Goal: Use online tool/utility: Utilize a website feature to perform a specific function

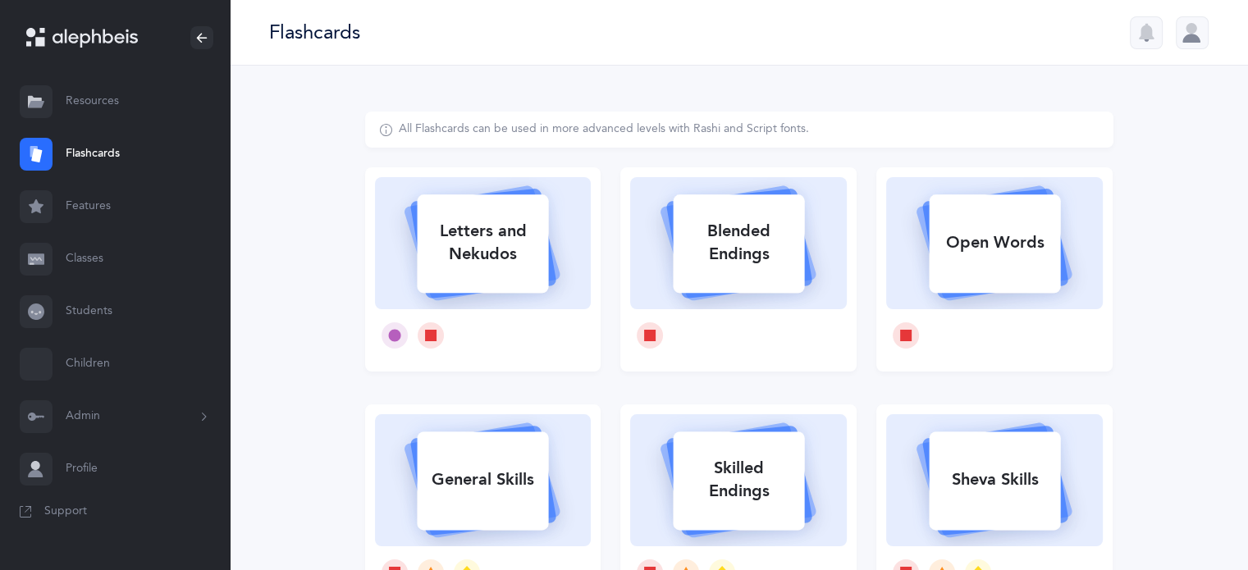
select select
select select "single"
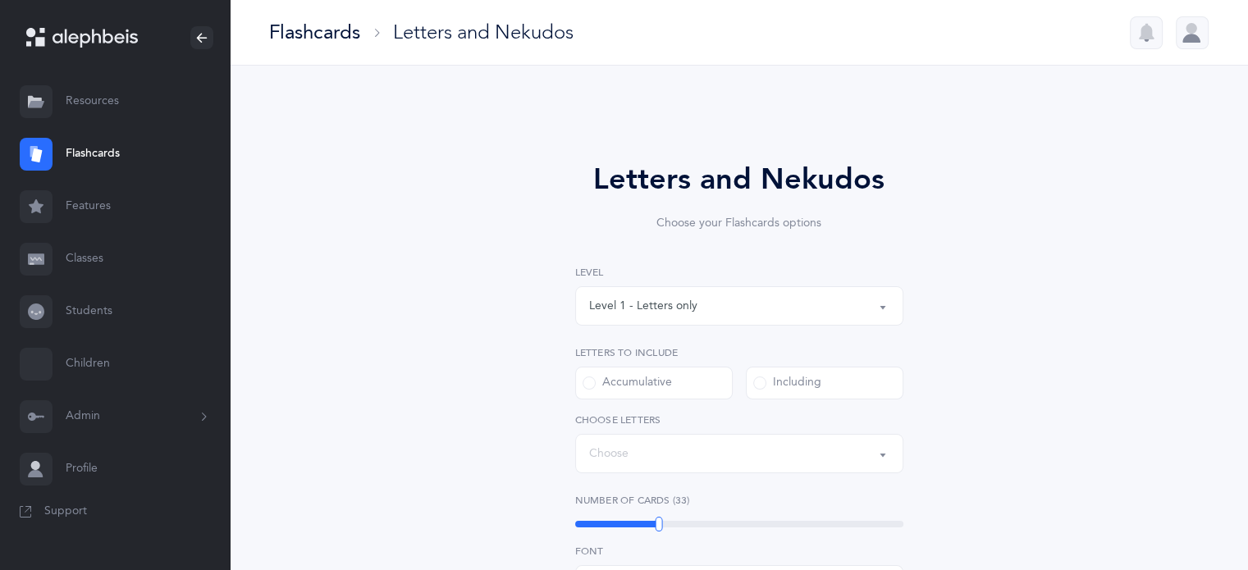
select select "27"
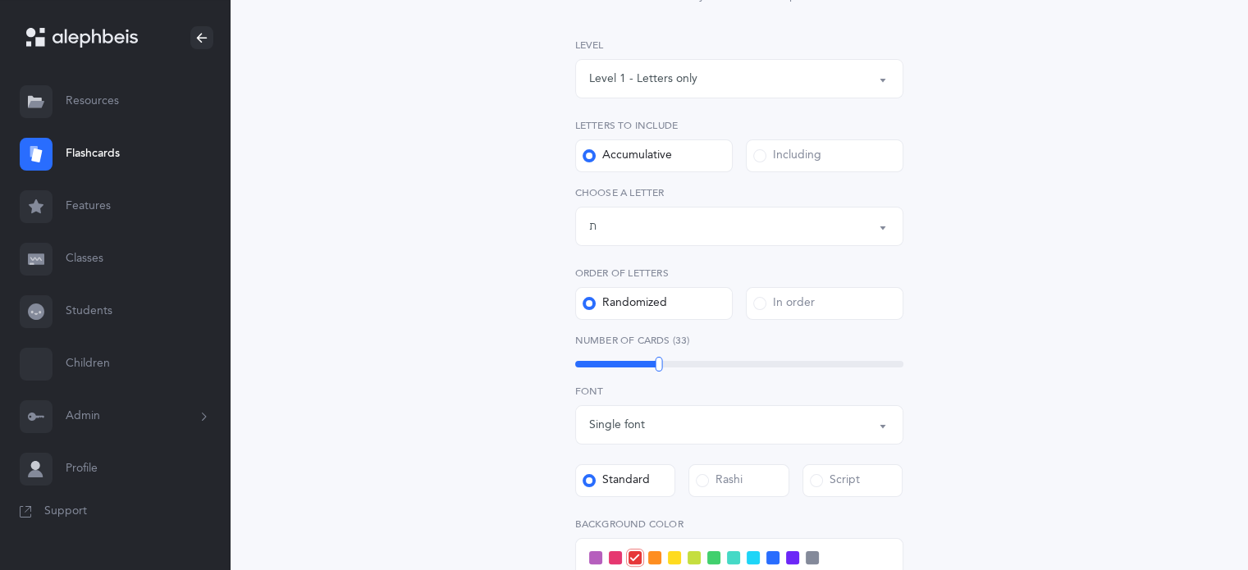
scroll to position [246, 0]
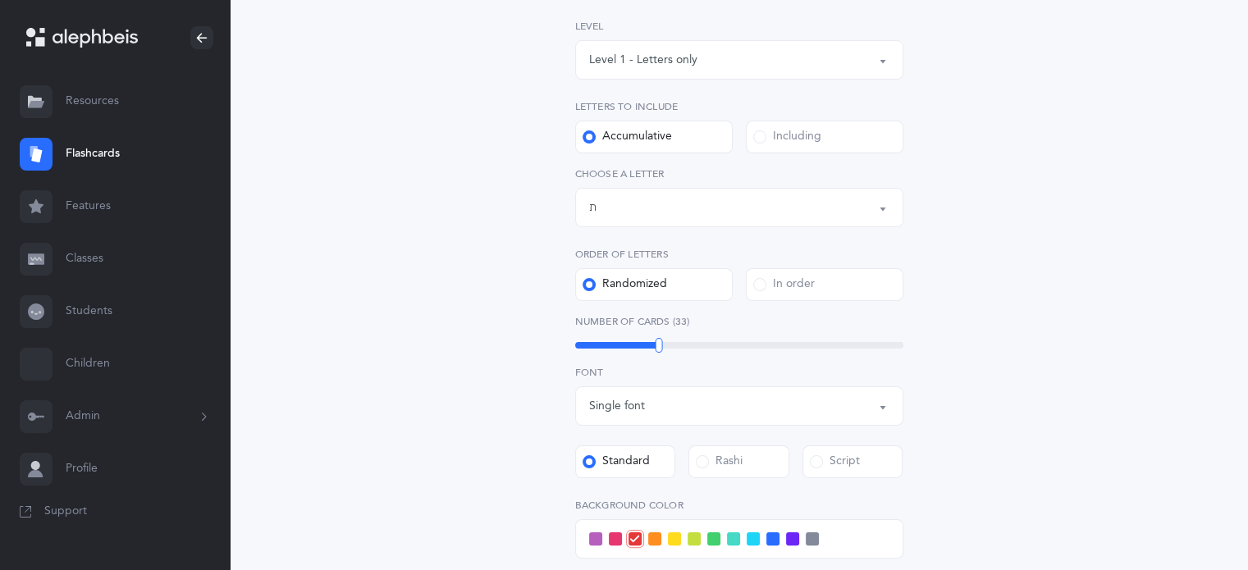
click at [758, 135] on span at bounding box center [759, 136] width 13 height 13
click at [0, 0] on input "Including" at bounding box center [0, 0] width 0 height 0
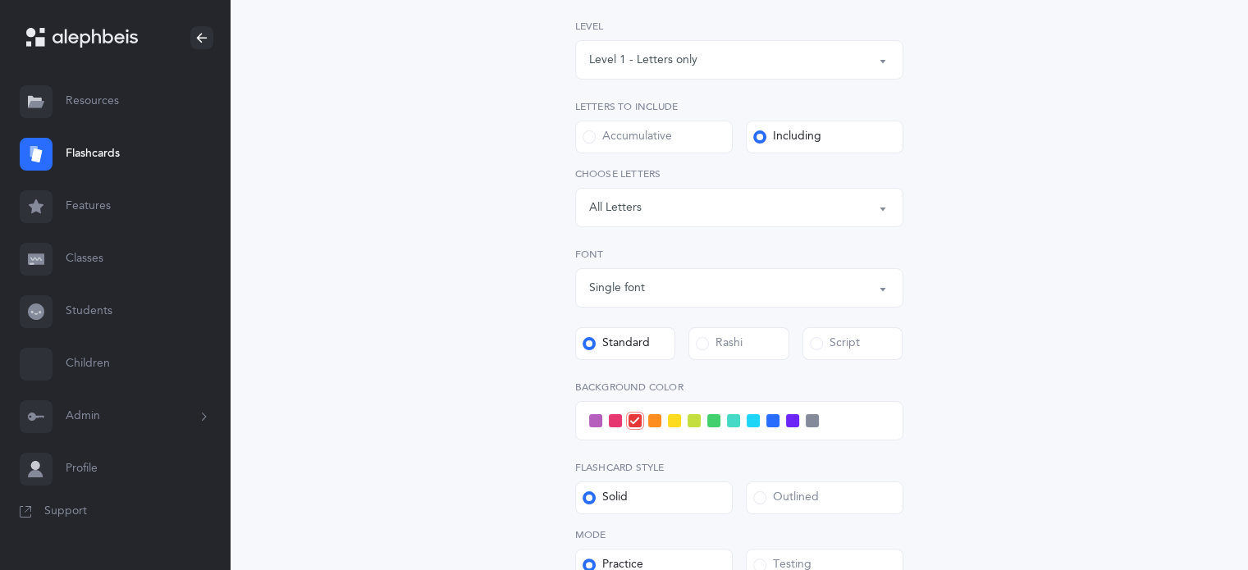
click at [866, 207] on div "Letters: All Letters" at bounding box center [739, 208] width 300 height 28
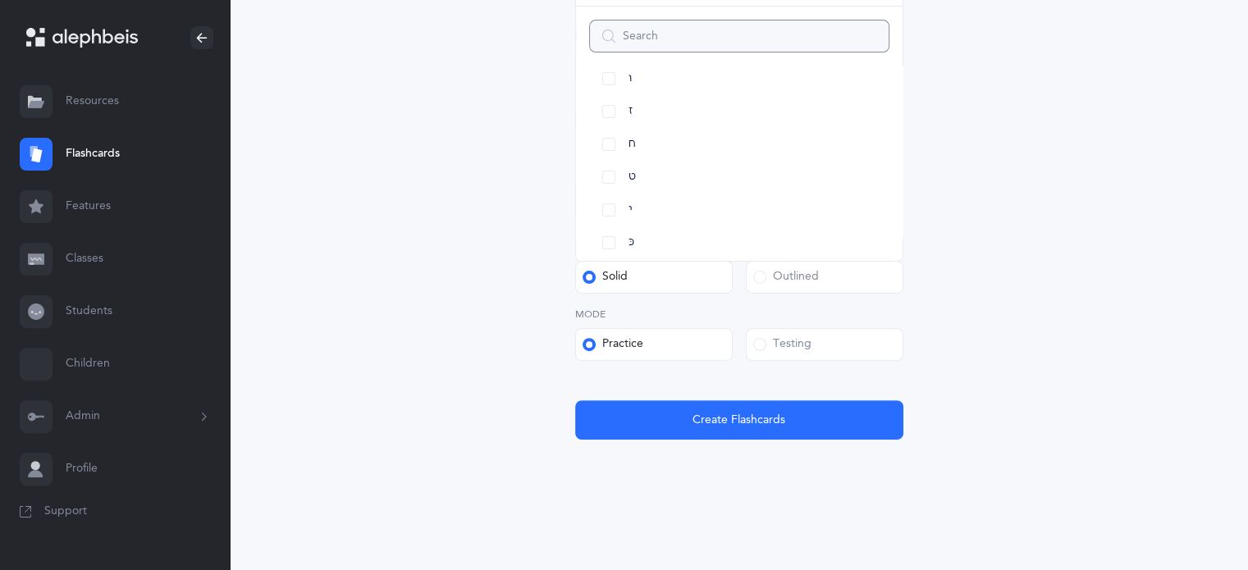
scroll to position [82, 0]
click at [607, 107] on link "ב" at bounding box center [739, 111] width 300 height 33
select select "2"
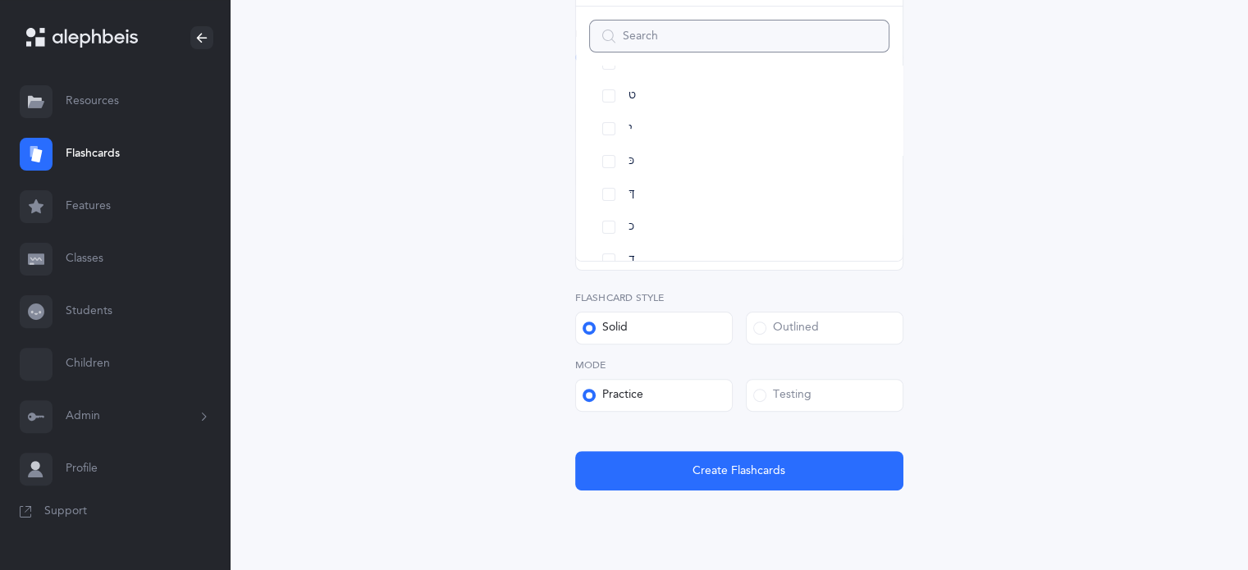
scroll to position [328, 0]
click at [611, 160] on link "כּ" at bounding box center [739, 160] width 300 height 33
click at [613, 217] on link "כ" at bounding box center [739, 226] width 300 height 33
click at [608, 199] on link "תּ" at bounding box center [739, 200] width 300 height 33
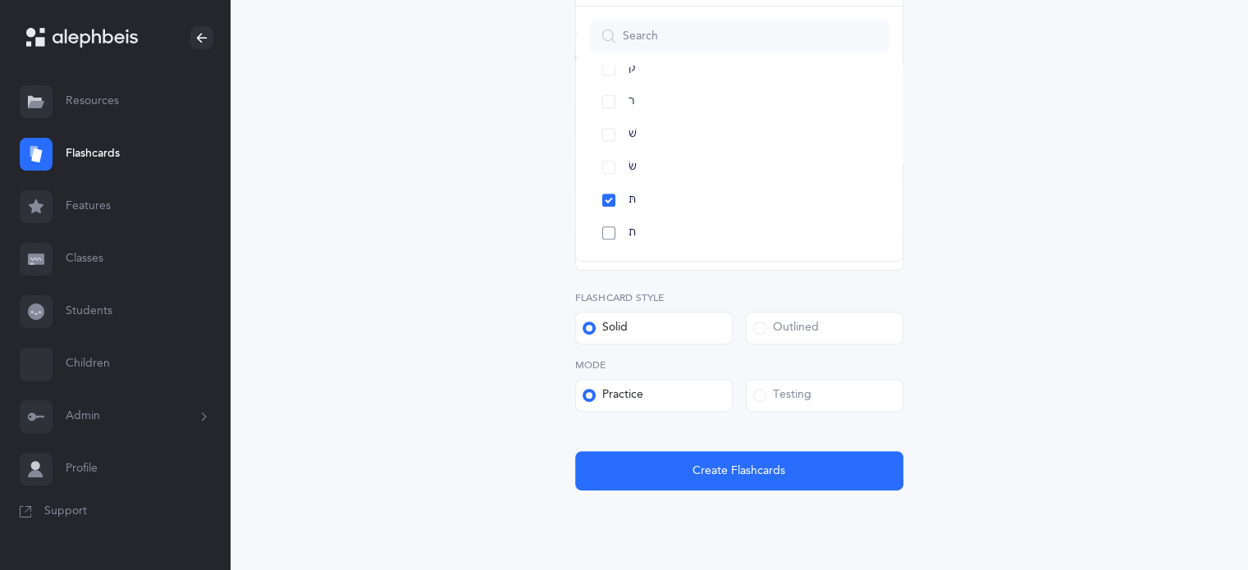
click at [607, 232] on link "ת" at bounding box center [739, 233] width 300 height 33
click at [604, 180] on link "פ" at bounding box center [739, 183] width 300 height 33
click at [610, 148] on link "פּ" at bounding box center [739, 151] width 300 height 33
click at [751, 391] on label "Testing" at bounding box center [825, 395] width 158 height 33
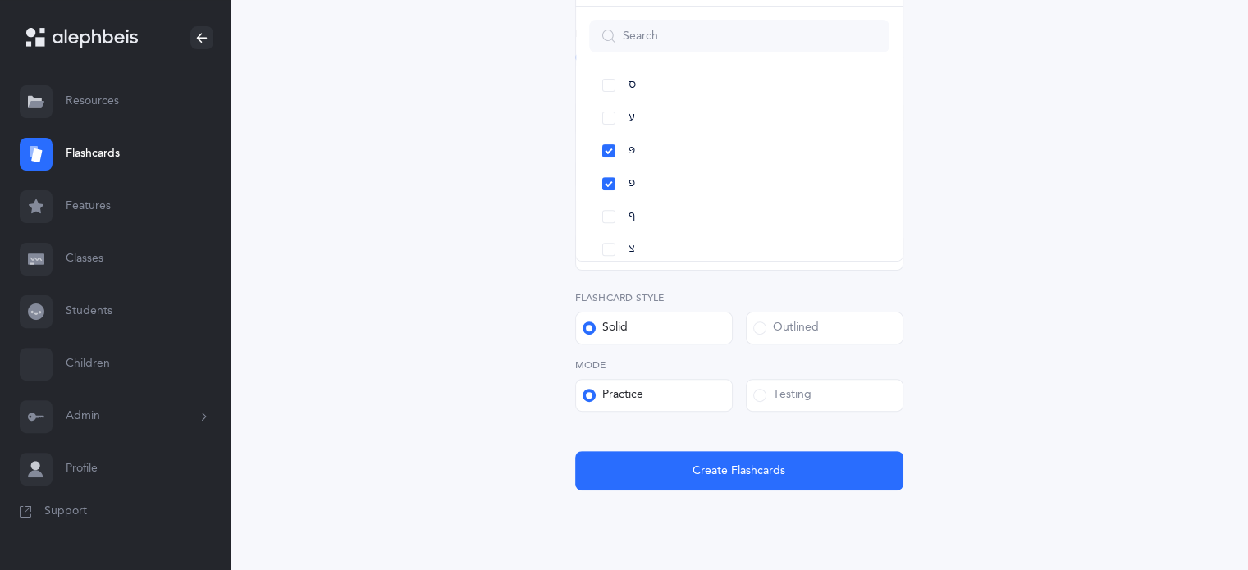
click at [0, 0] on input "Testing" at bounding box center [0, 0] width 0 height 0
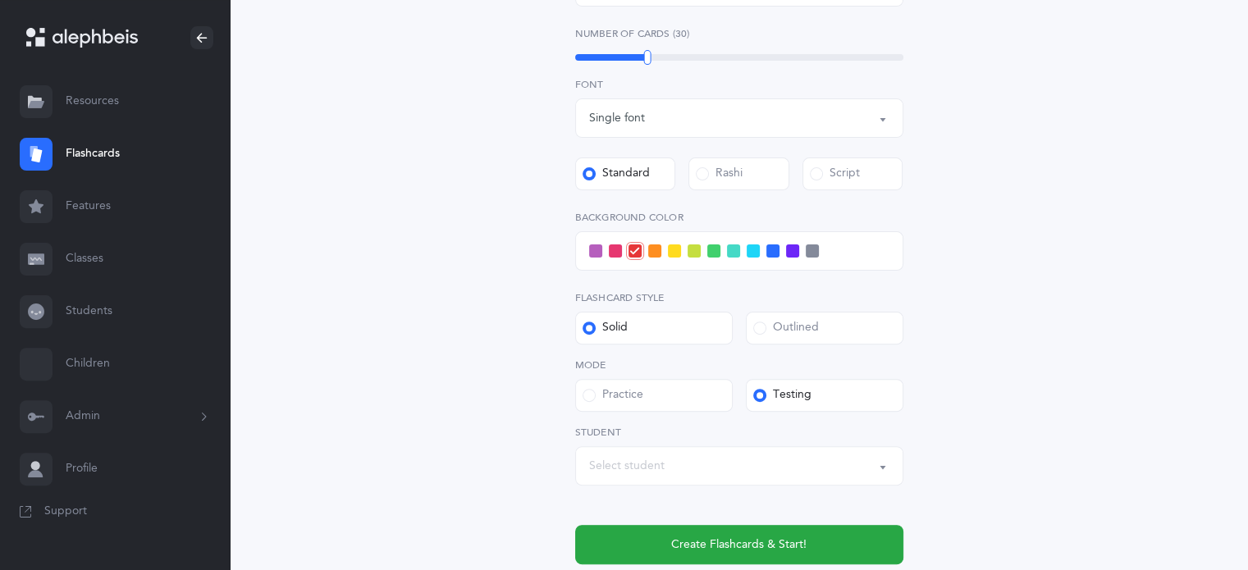
click at [884, 463] on button "Select student" at bounding box center [739, 465] width 328 height 39
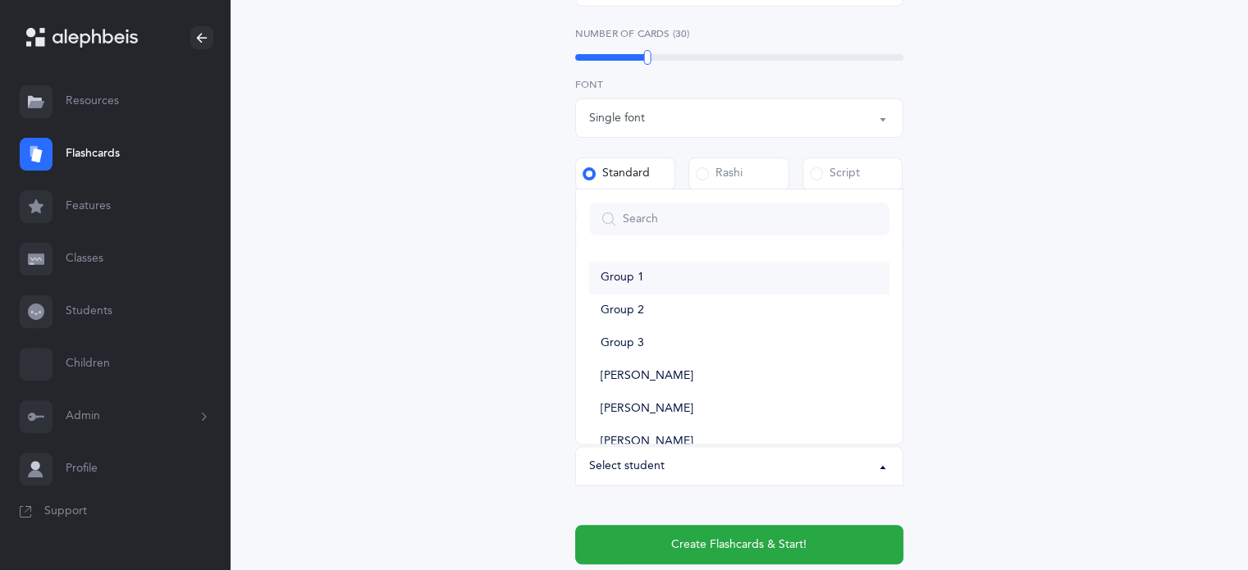
click at [674, 275] on link "Group 1" at bounding box center [739, 278] width 300 height 33
select select "15389"
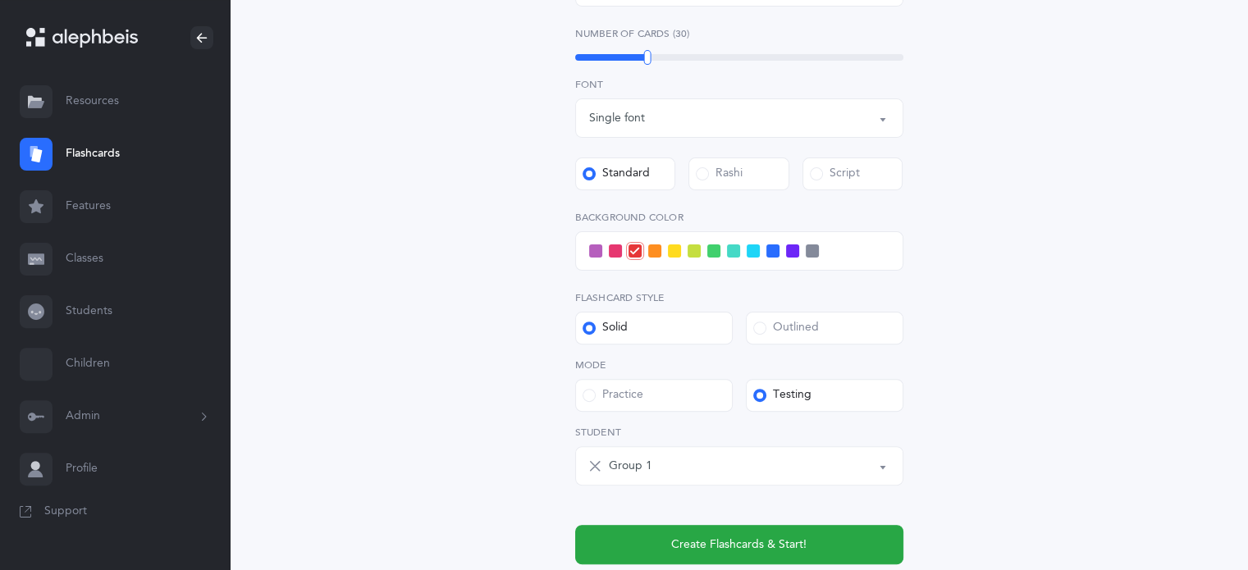
scroll to position [303, 0]
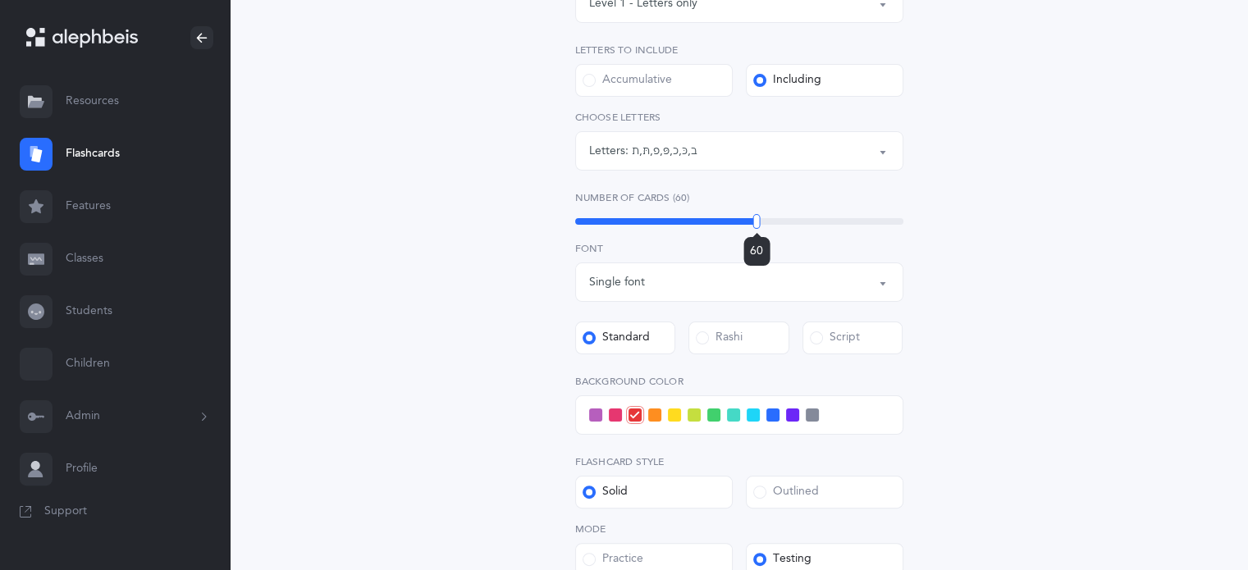
drag, startPoint x: 649, startPoint y: 224, endPoint x: 756, endPoint y: 251, distance: 110.8
click at [756, 229] on div "60" at bounding box center [756, 221] width 7 height 15
click at [768, 410] on span at bounding box center [772, 415] width 13 height 13
click at [0, 0] on input "checkbox" at bounding box center [0, 0] width 0 height 0
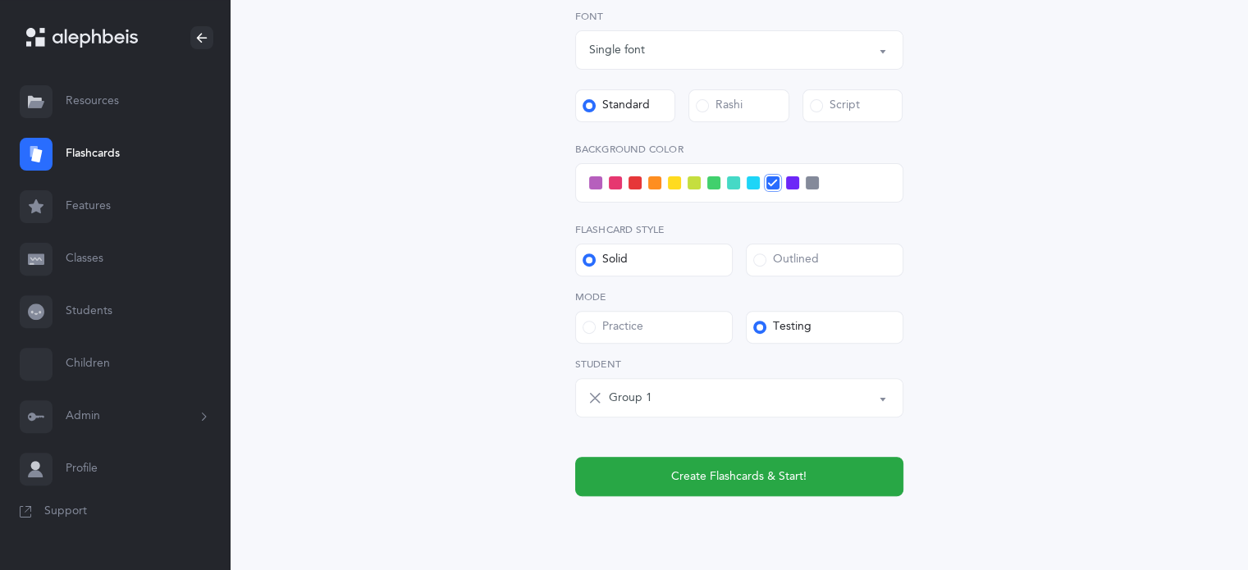
scroll to position [549, 0]
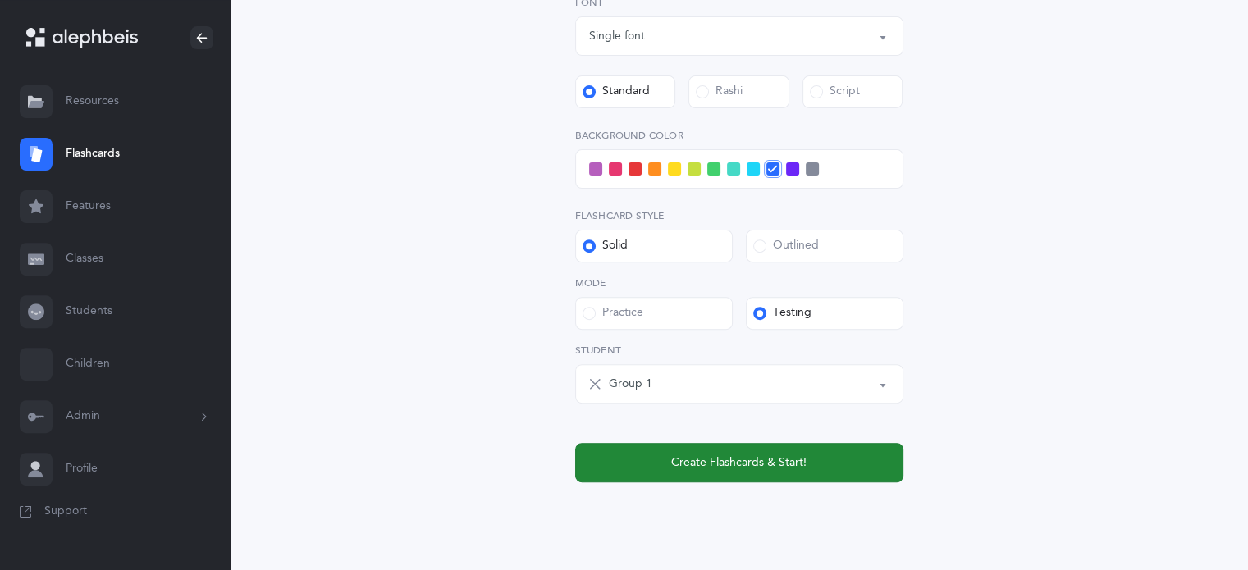
click at [784, 465] on span "Create Flashcards & Start!" at bounding box center [738, 463] width 135 height 17
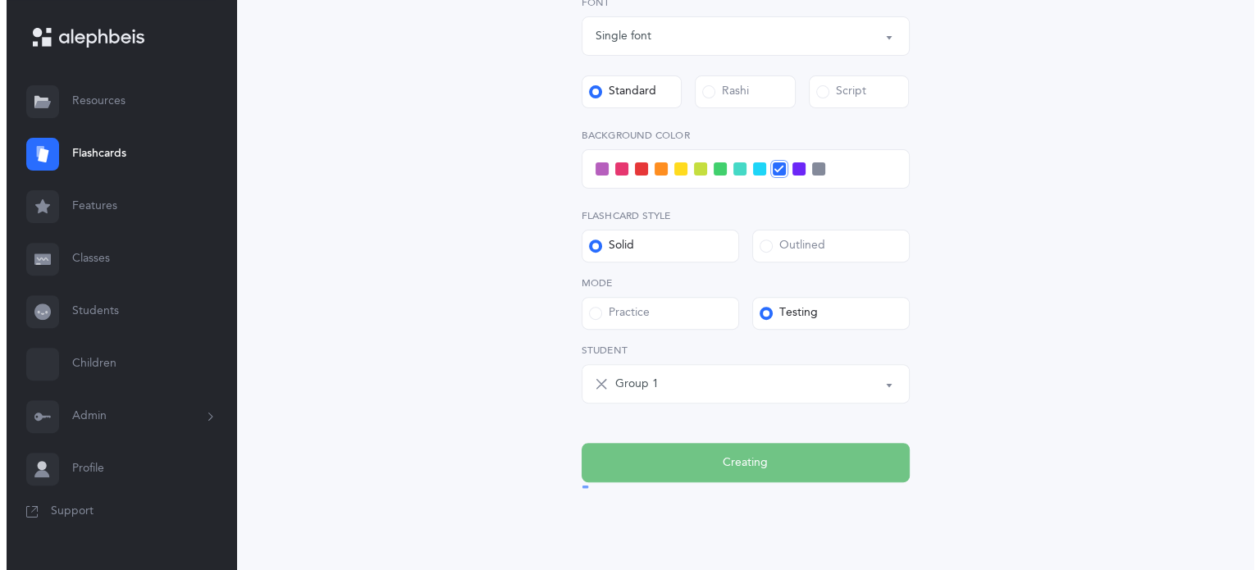
scroll to position [0, 0]
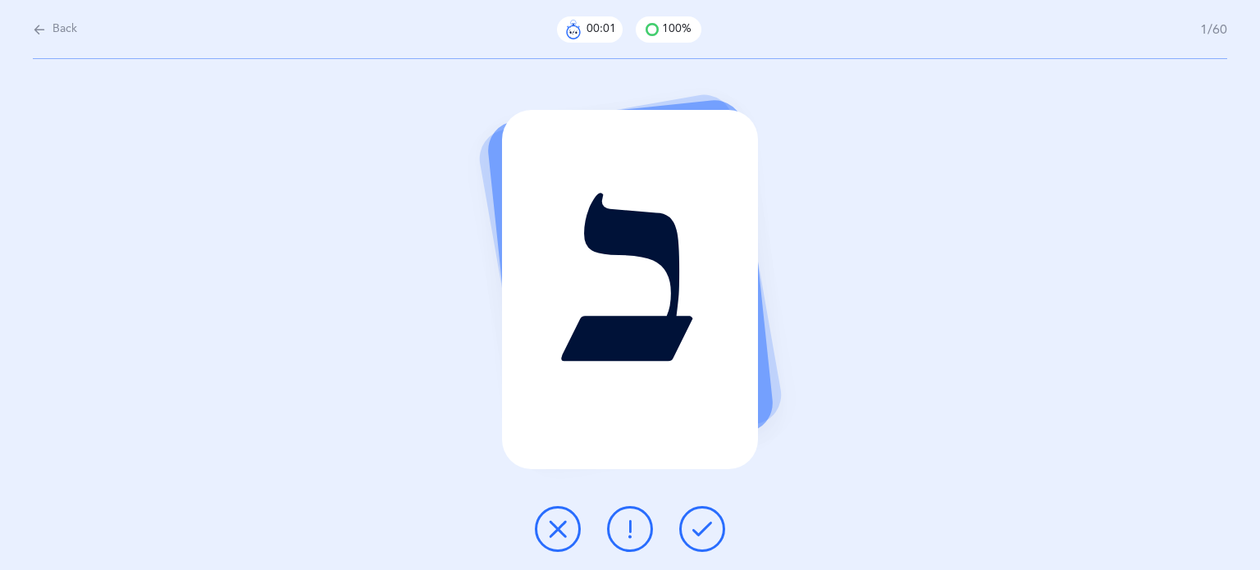
click at [697, 524] on icon at bounding box center [702, 529] width 20 height 20
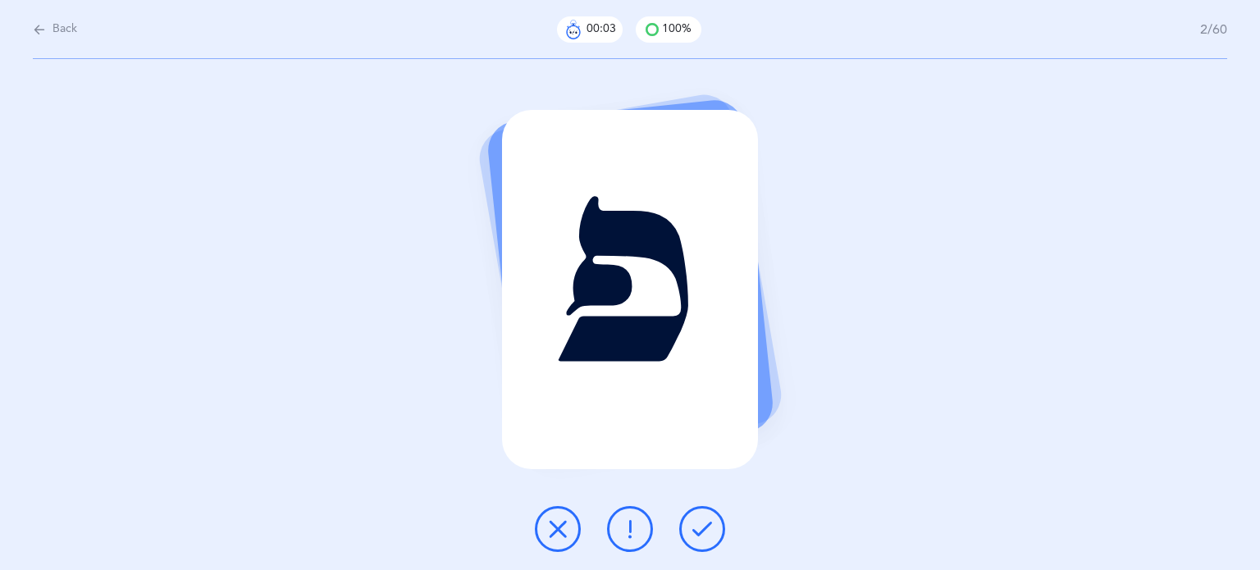
click at [698, 524] on icon at bounding box center [702, 529] width 20 height 20
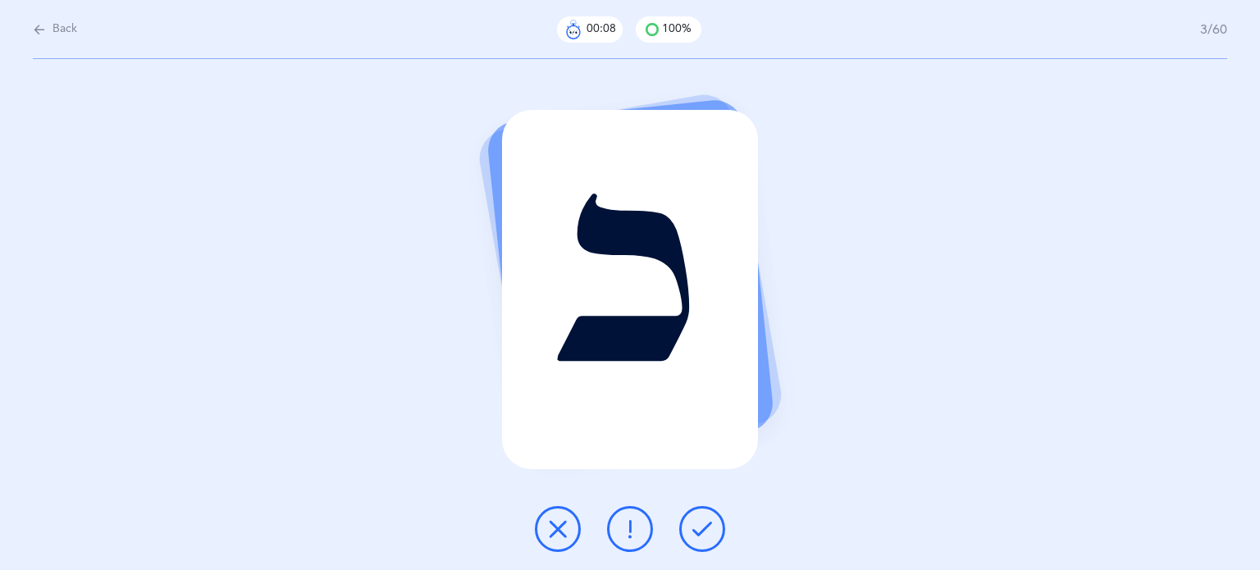
click at [701, 521] on icon at bounding box center [702, 529] width 20 height 20
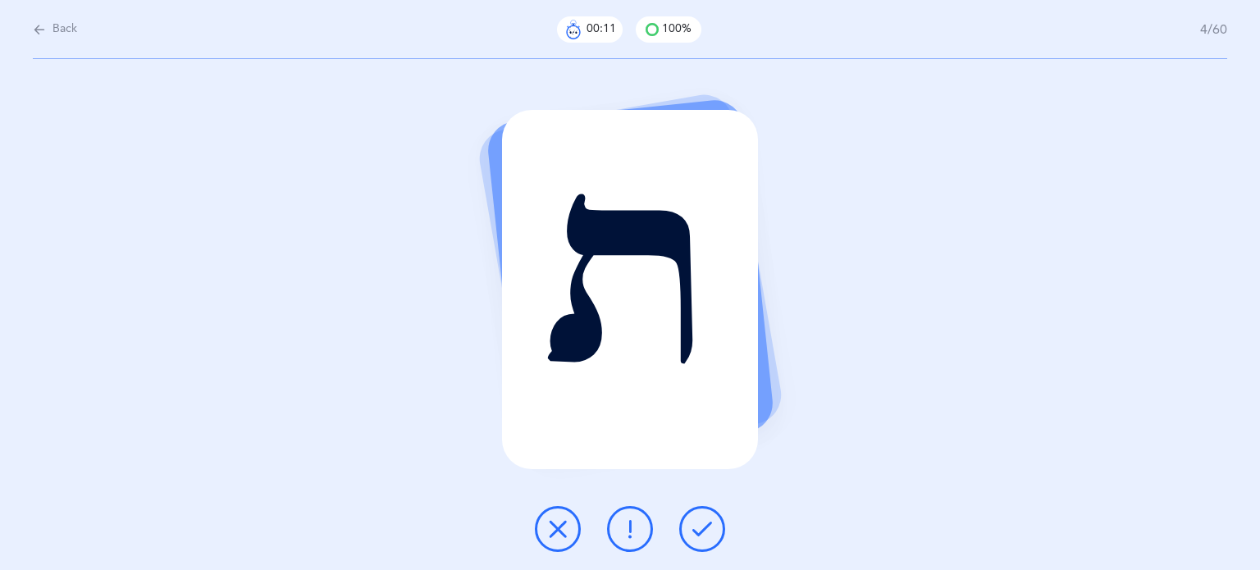
click at [701, 521] on icon at bounding box center [702, 529] width 20 height 20
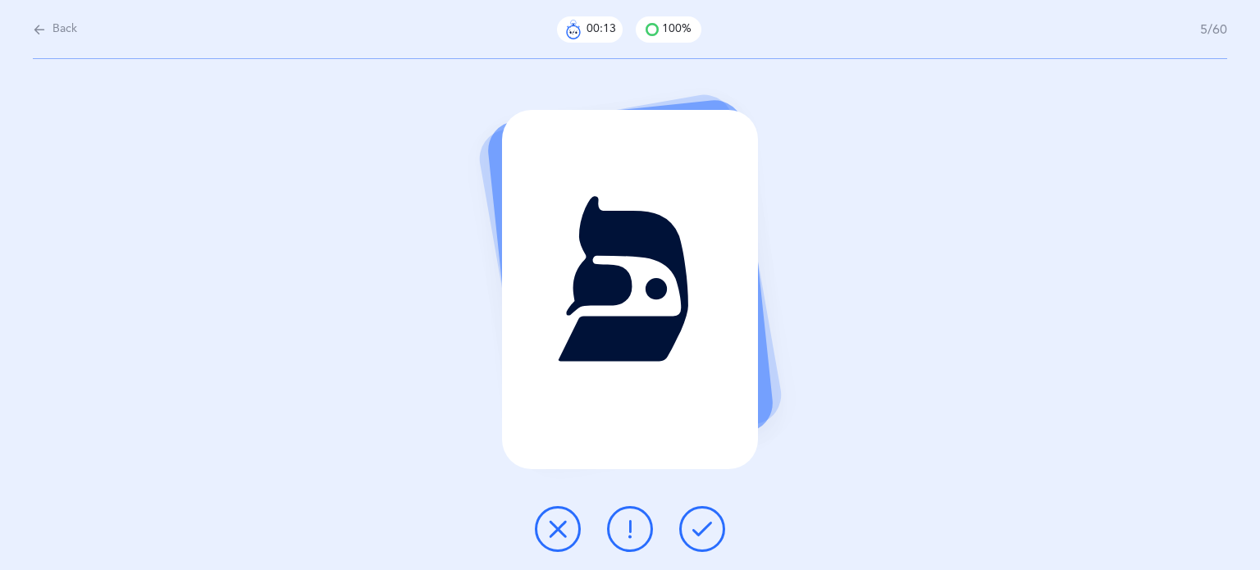
click at [701, 521] on icon at bounding box center [702, 529] width 20 height 20
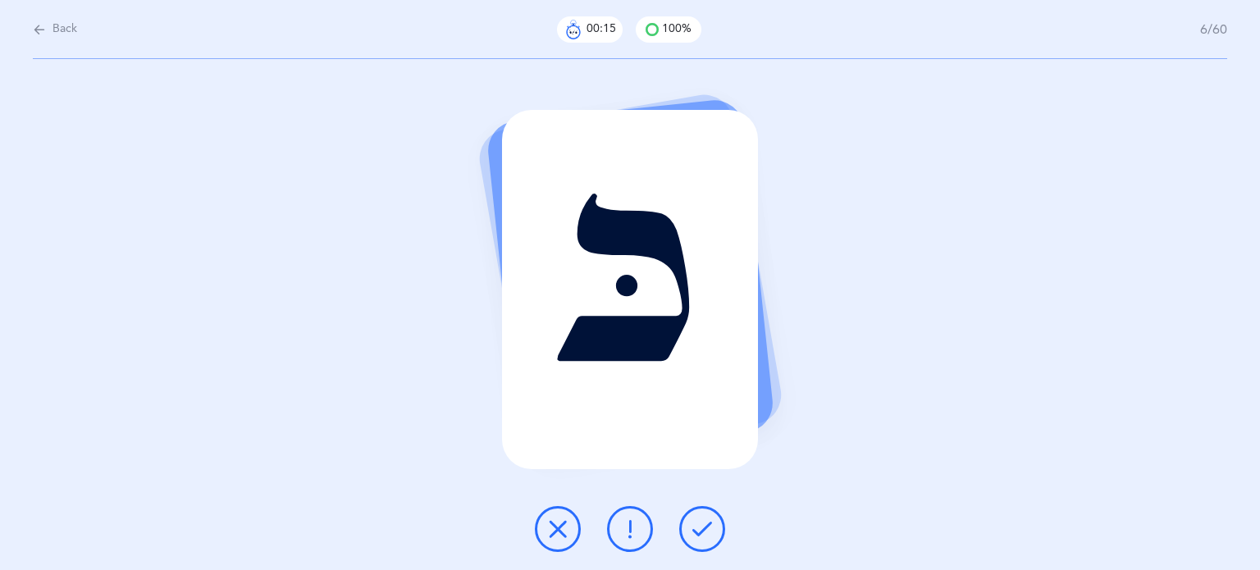
click at [701, 522] on icon at bounding box center [702, 529] width 20 height 20
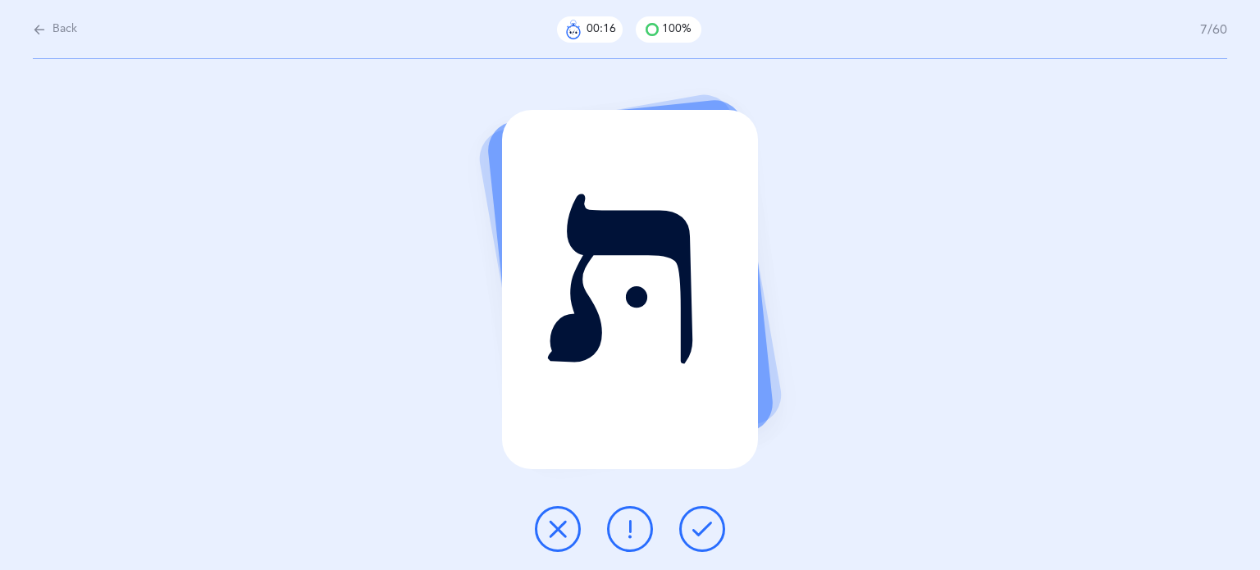
click at [701, 522] on icon at bounding box center [702, 529] width 20 height 20
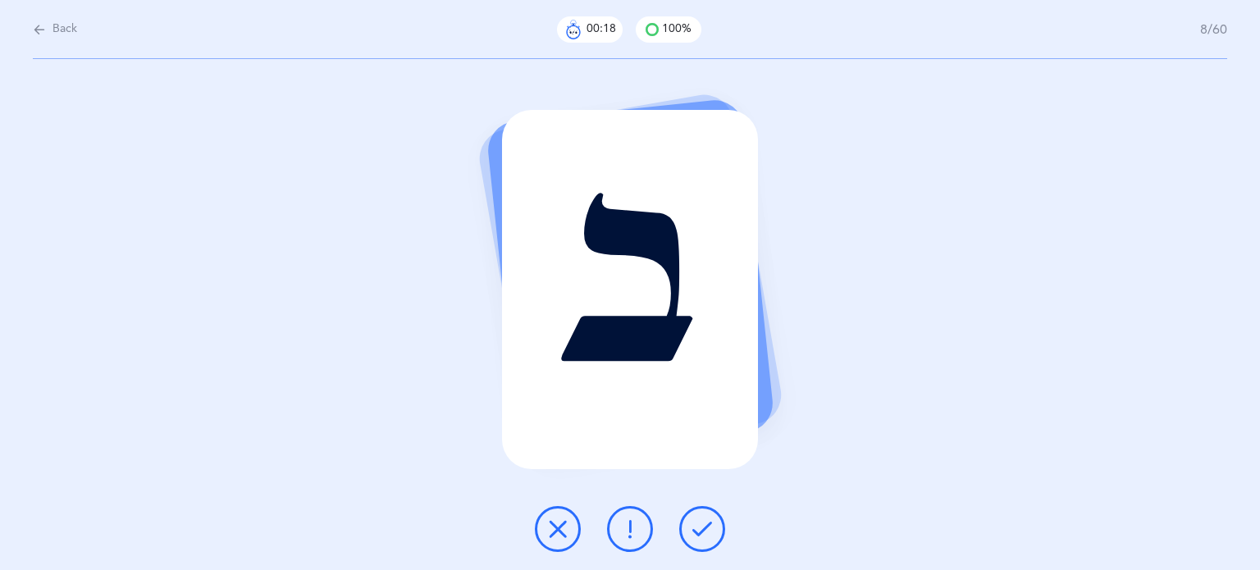
click at [701, 522] on icon at bounding box center [702, 529] width 20 height 20
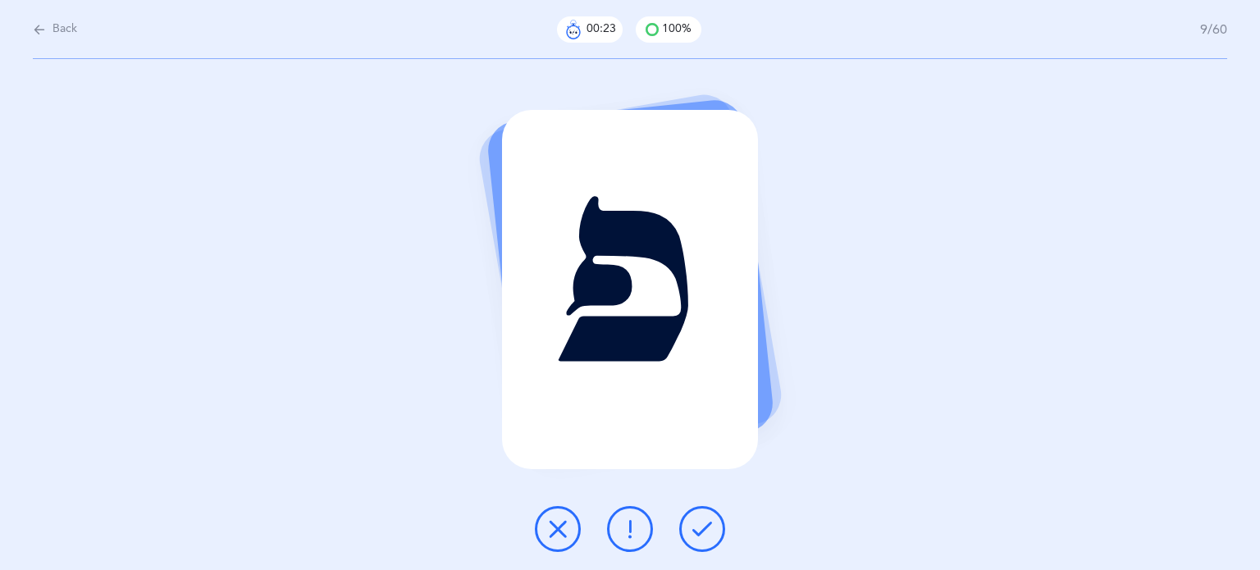
click at [706, 521] on icon at bounding box center [702, 529] width 20 height 20
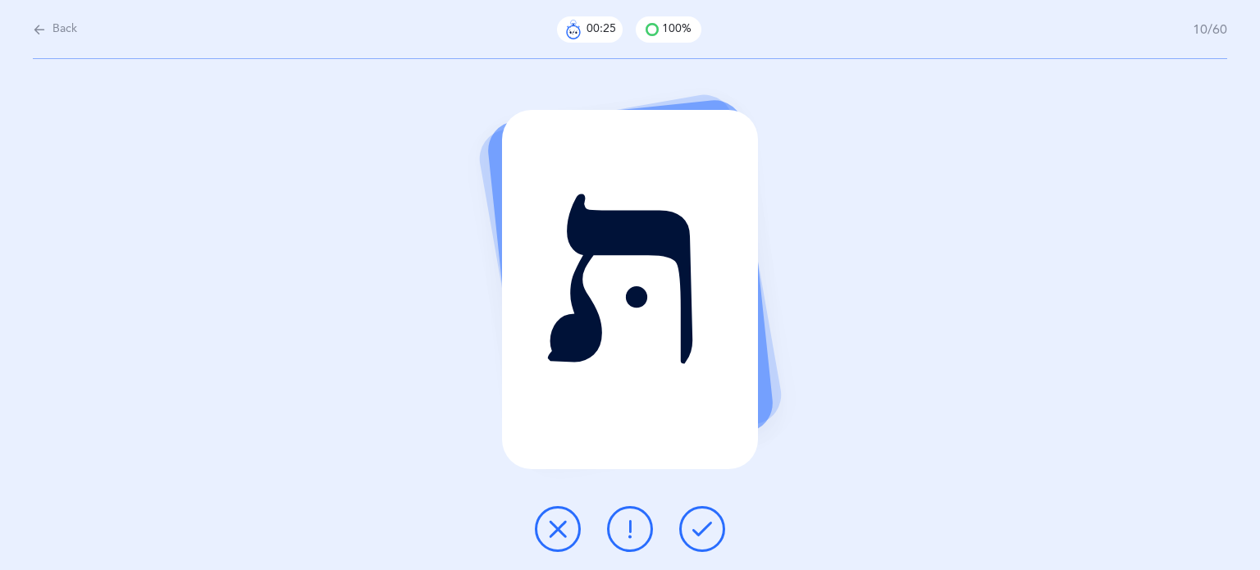
drag, startPoint x: 706, startPoint y: 521, endPoint x: 564, endPoint y: 532, distance: 141.6
click at [573, 551] on div at bounding box center [630, 529] width 217 height 46
click at [647, 543] on button at bounding box center [630, 529] width 46 height 46
click at [704, 521] on icon at bounding box center [702, 529] width 20 height 20
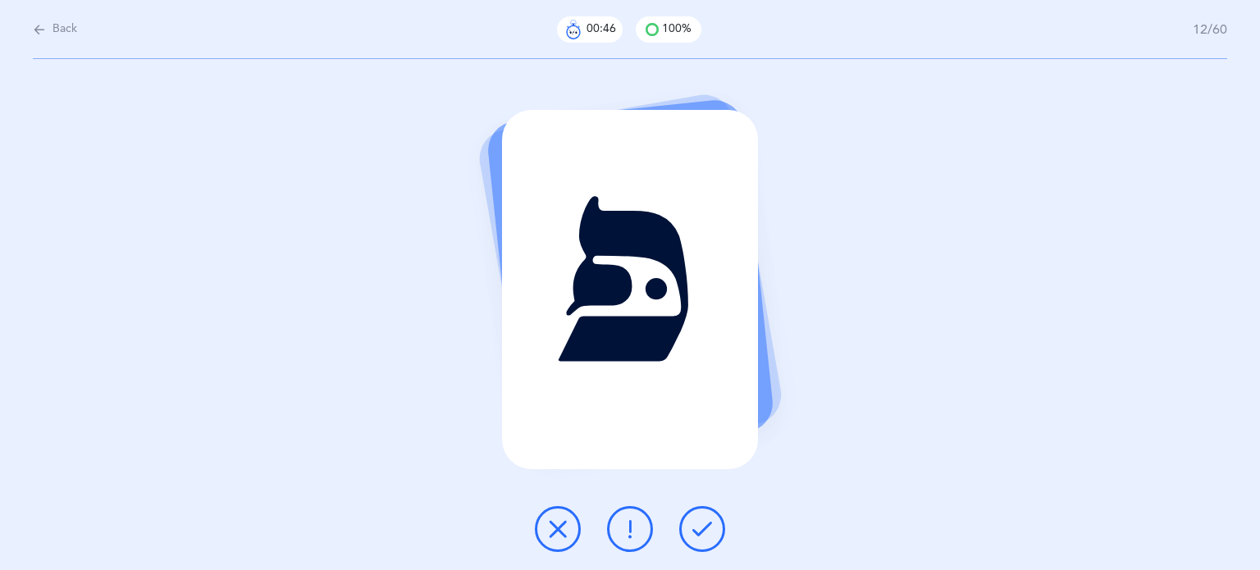
click at [702, 526] on icon at bounding box center [702, 529] width 20 height 20
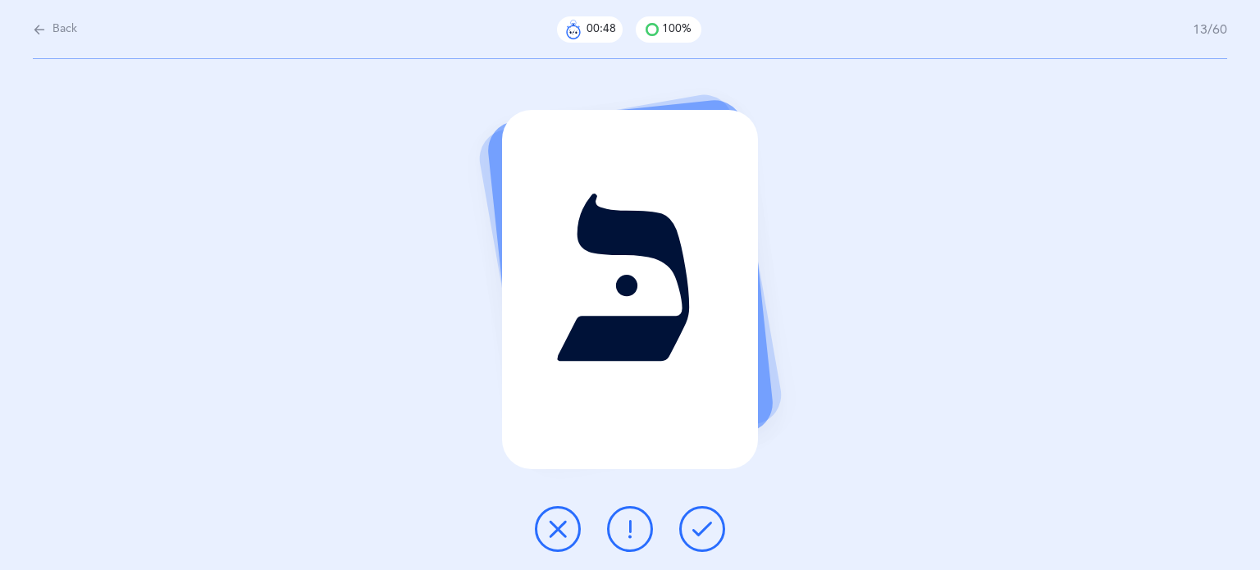
click at [702, 527] on icon at bounding box center [702, 529] width 20 height 20
click at [701, 527] on icon at bounding box center [702, 529] width 20 height 20
click at [699, 527] on icon at bounding box center [702, 529] width 20 height 20
click at [549, 524] on icon at bounding box center [558, 529] width 20 height 20
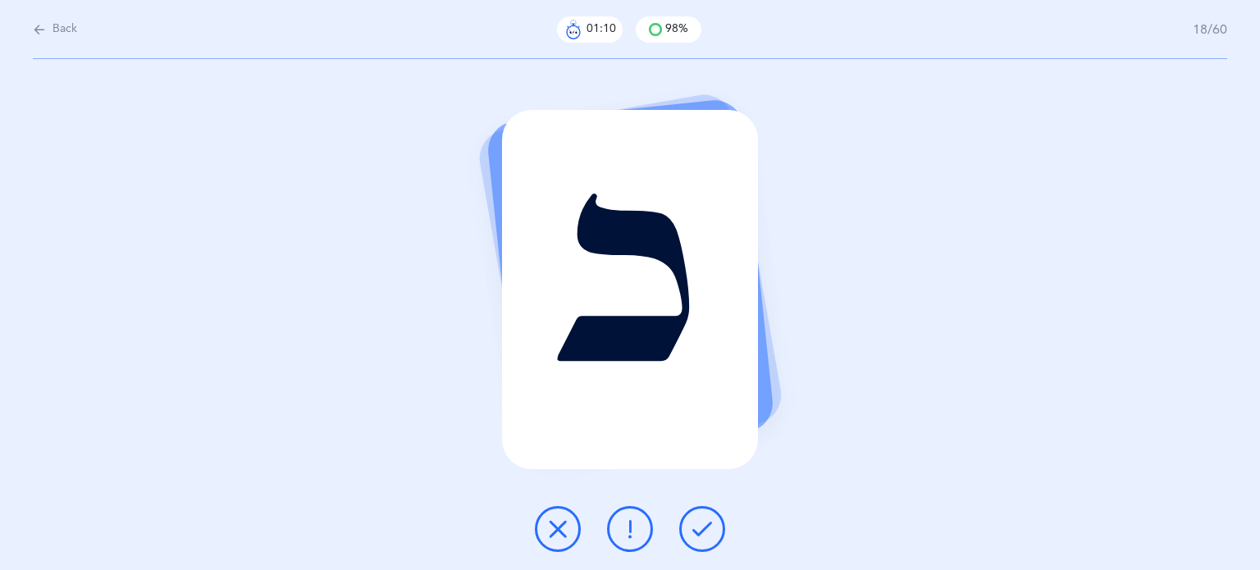
click at [707, 531] on icon at bounding box center [702, 529] width 20 height 20
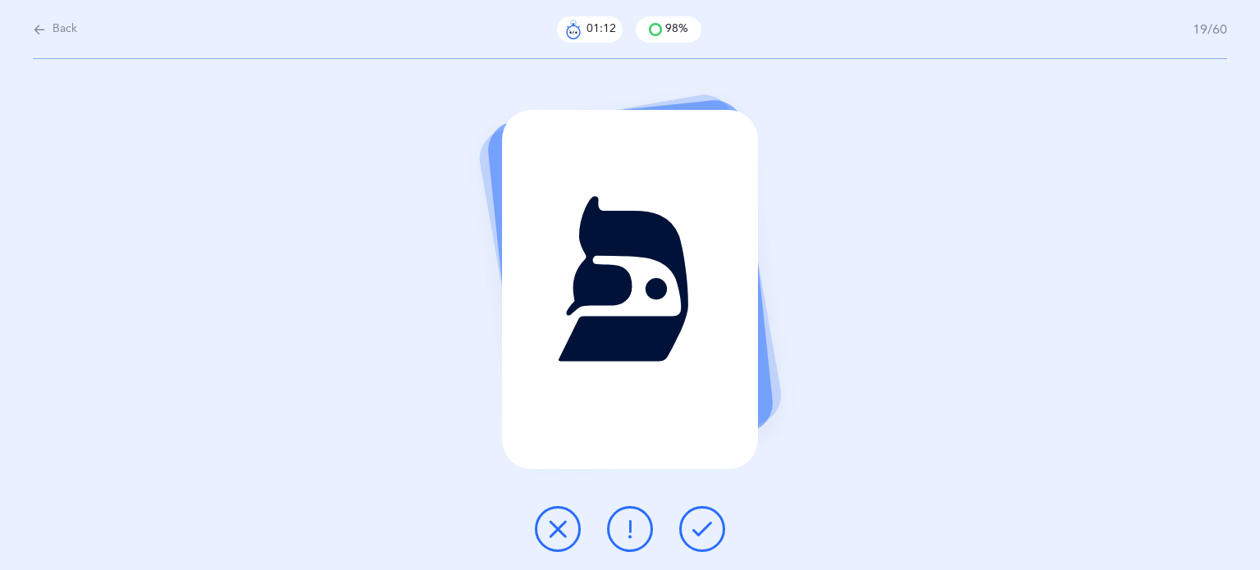
click at [707, 531] on icon at bounding box center [702, 529] width 20 height 20
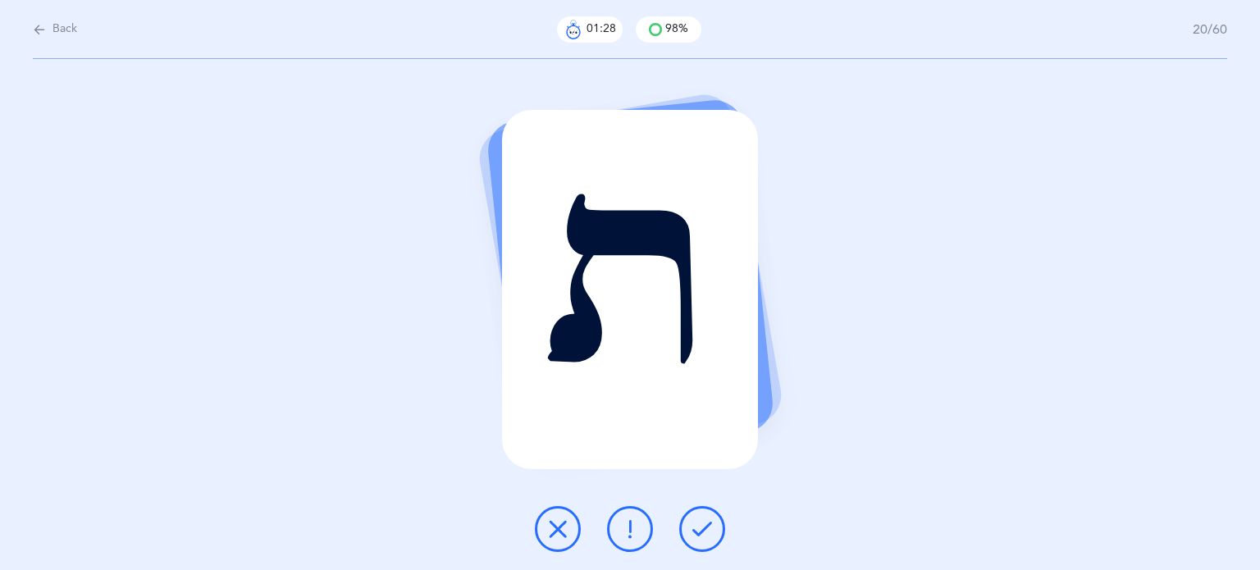
click at [556, 525] on icon at bounding box center [558, 529] width 20 height 20
click at [710, 534] on icon at bounding box center [702, 529] width 20 height 20
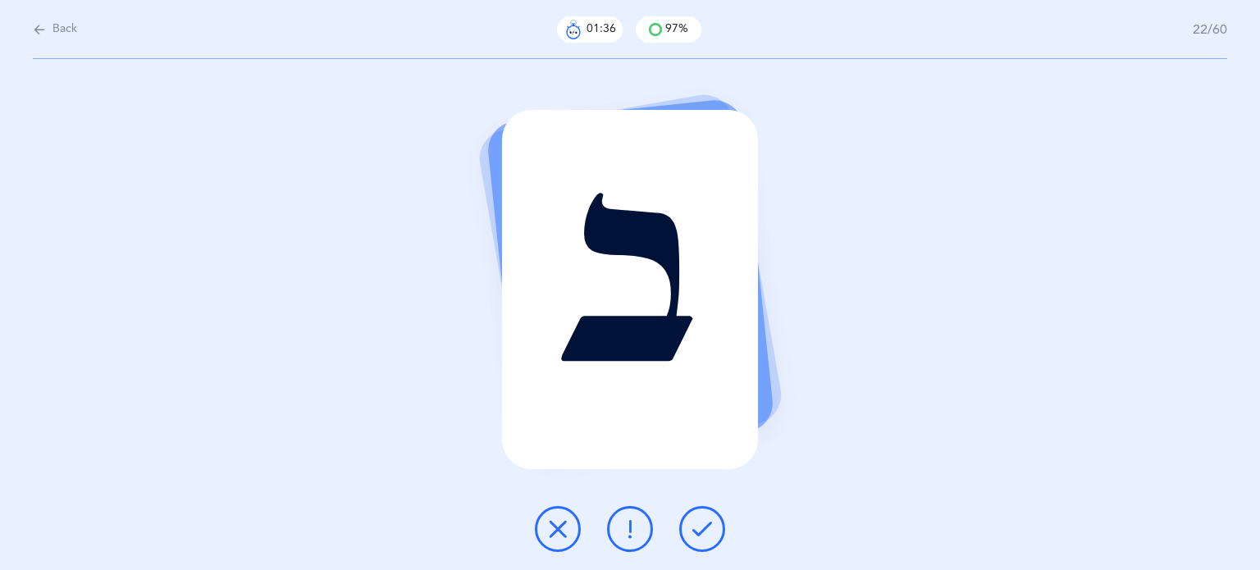
click at [710, 534] on icon at bounding box center [702, 529] width 20 height 20
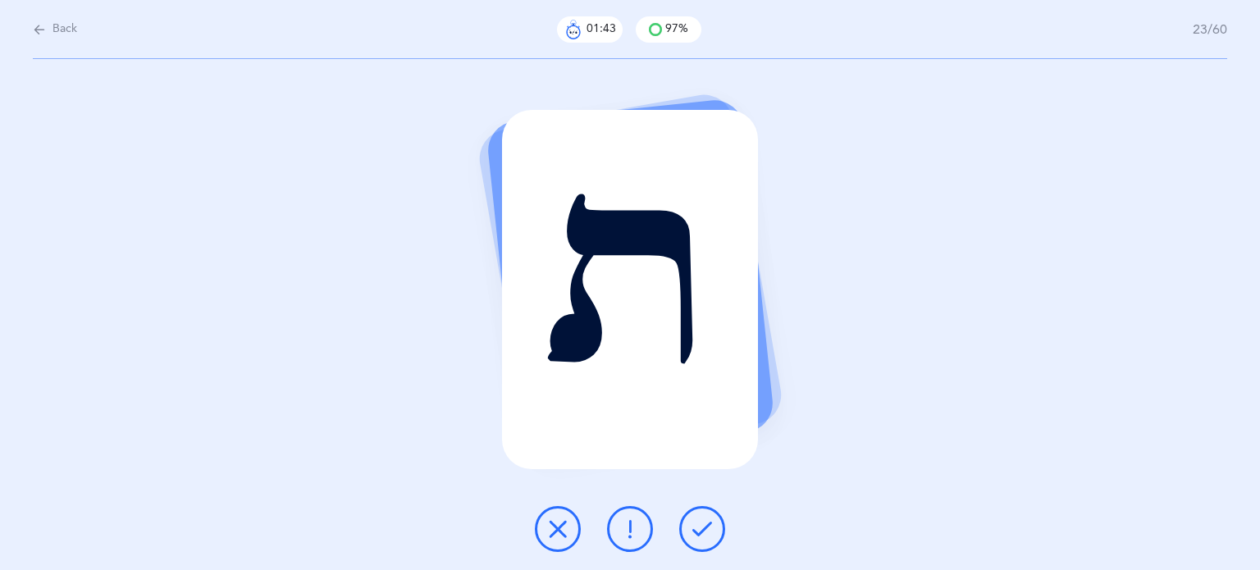
click at [710, 533] on icon at bounding box center [702, 529] width 20 height 20
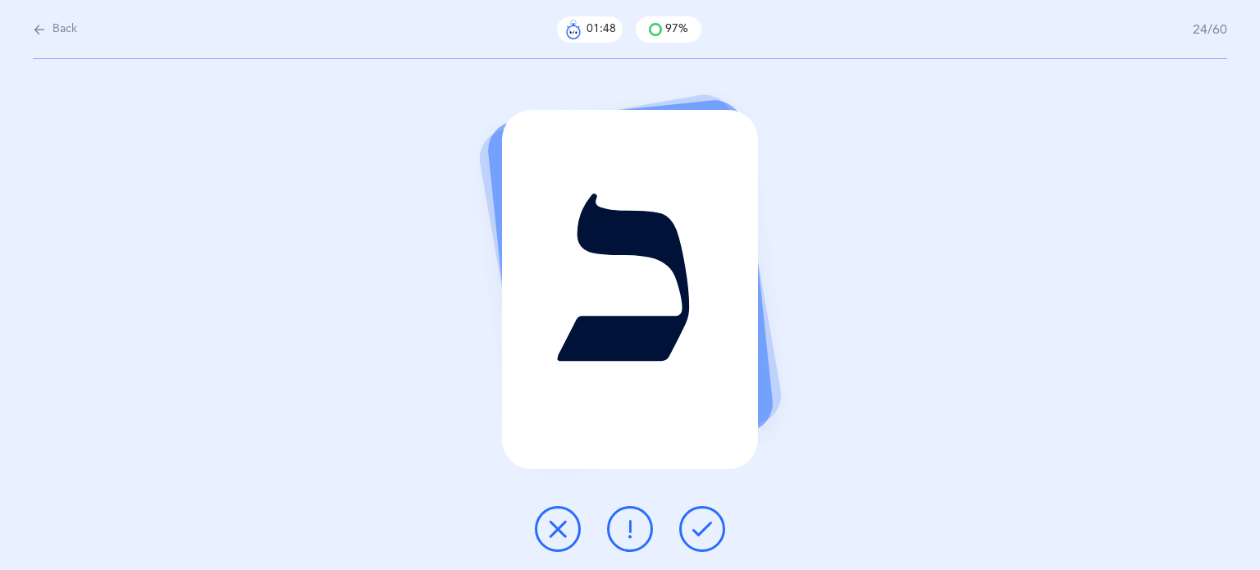
click at [710, 533] on icon at bounding box center [702, 529] width 20 height 20
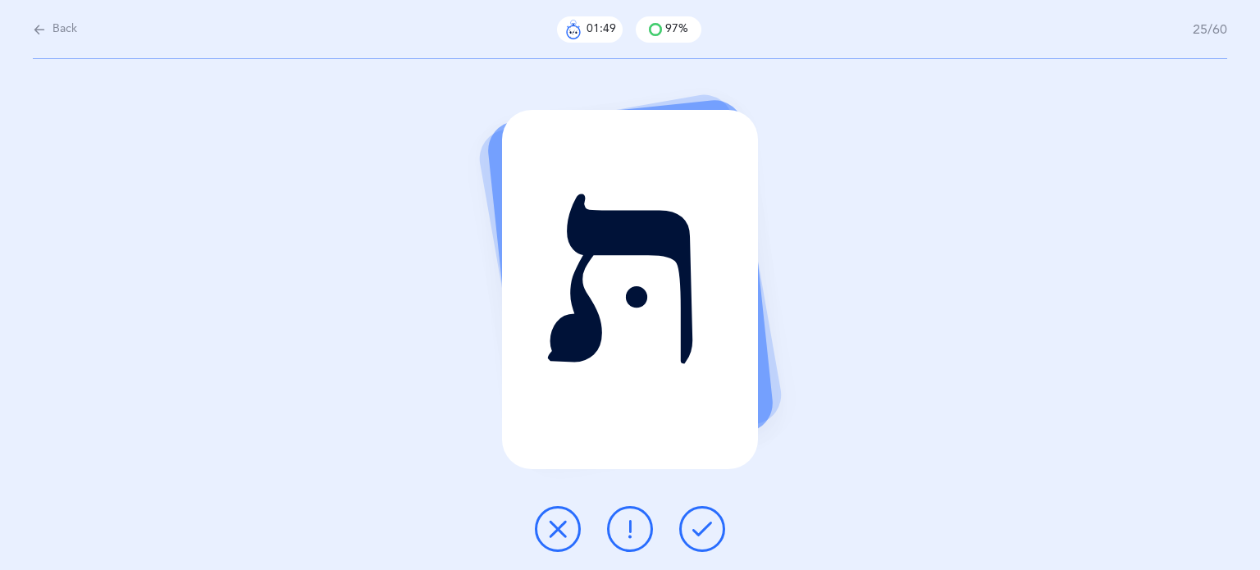
click at [710, 533] on icon at bounding box center [702, 529] width 20 height 20
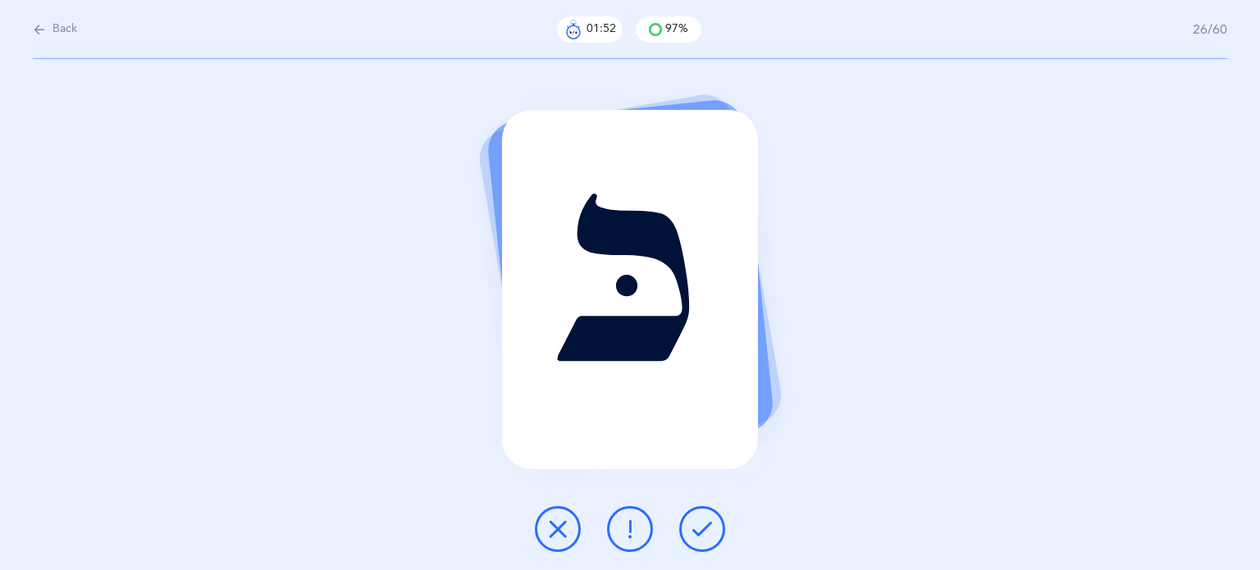
click at [710, 532] on icon at bounding box center [702, 529] width 20 height 20
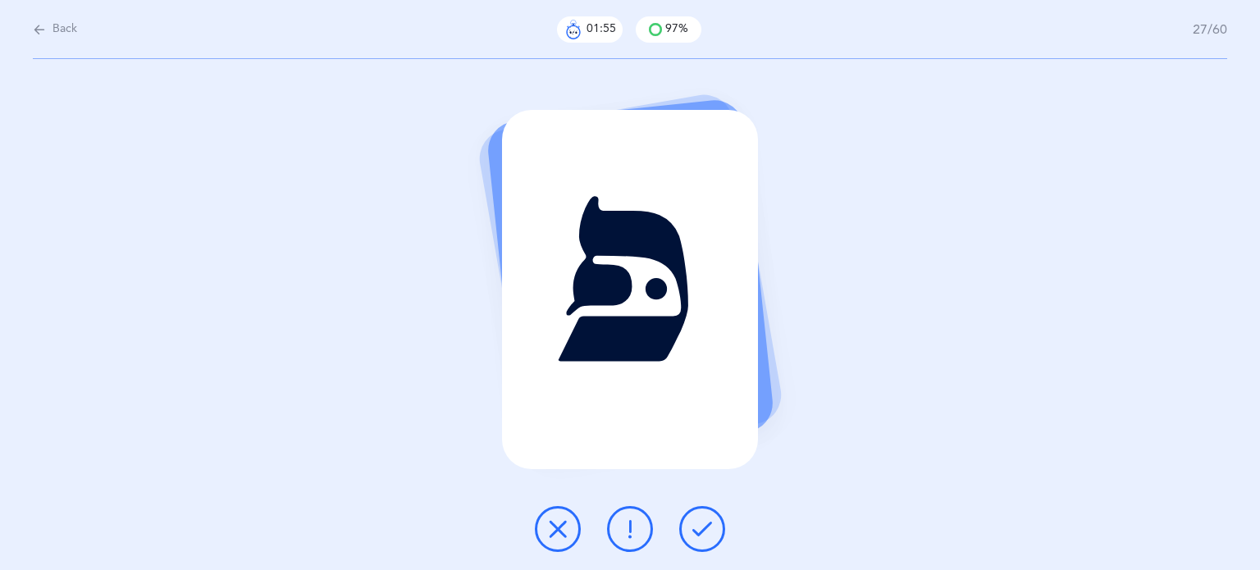
click at [710, 532] on icon at bounding box center [702, 529] width 20 height 20
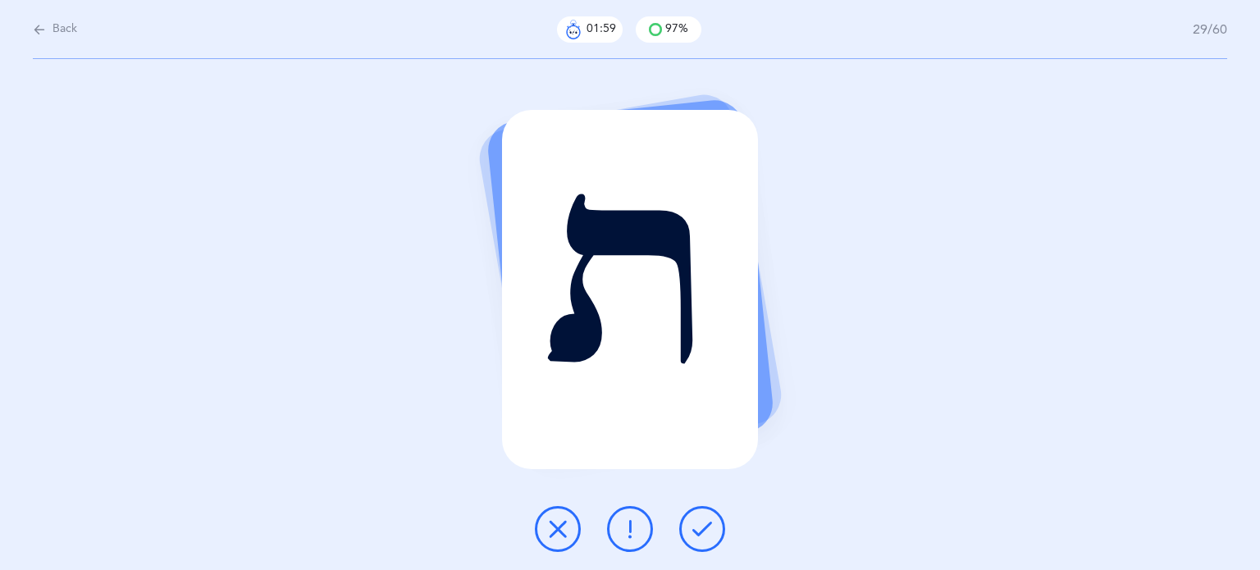
click at [710, 532] on icon at bounding box center [702, 529] width 20 height 20
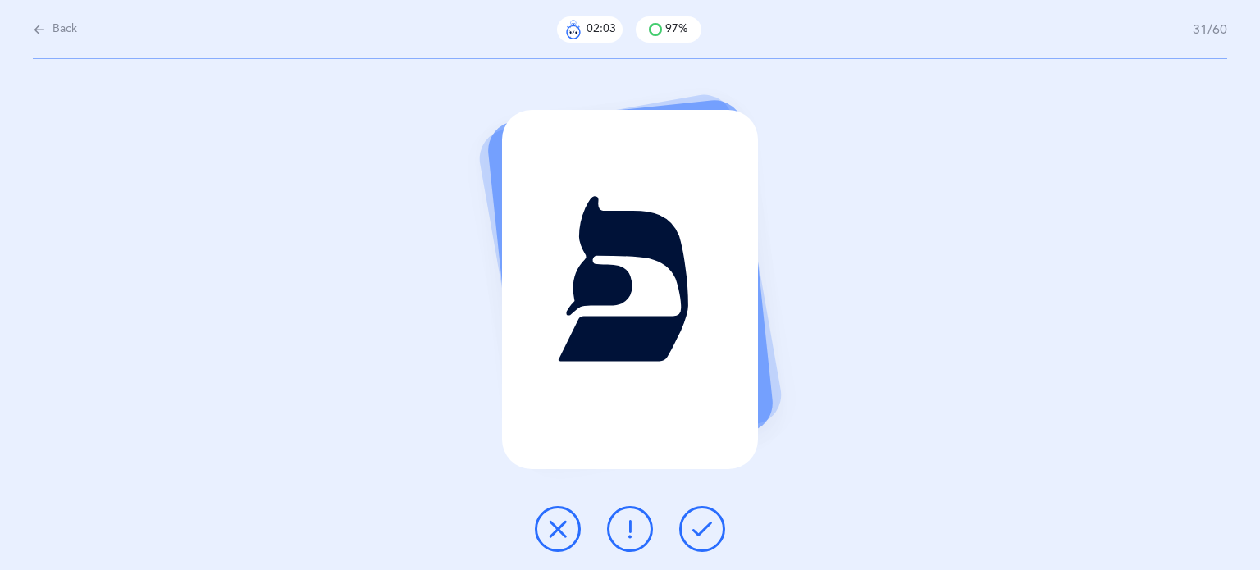
click at [710, 532] on icon at bounding box center [702, 529] width 20 height 20
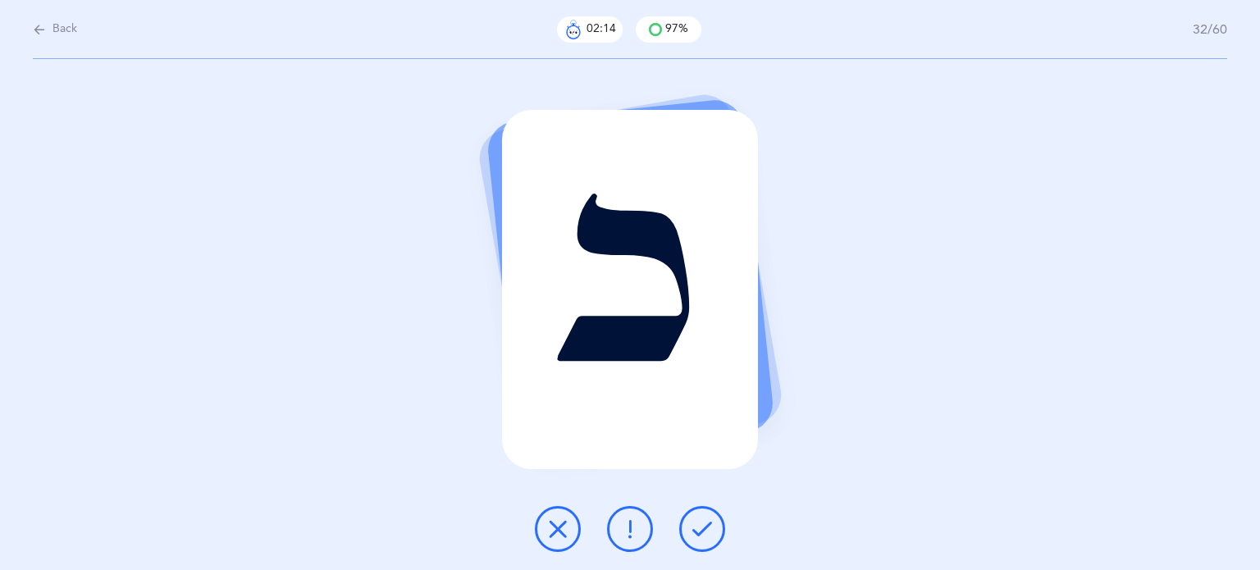
drag, startPoint x: 710, startPoint y: 531, endPoint x: 601, endPoint y: 500, distance: 114.1
click at [601, 500] on div "כ" at bounding box center [630, 314] width 1260 height 511
click at [636, 528] on icon at bounding box center [630, 529] width 20 height 20
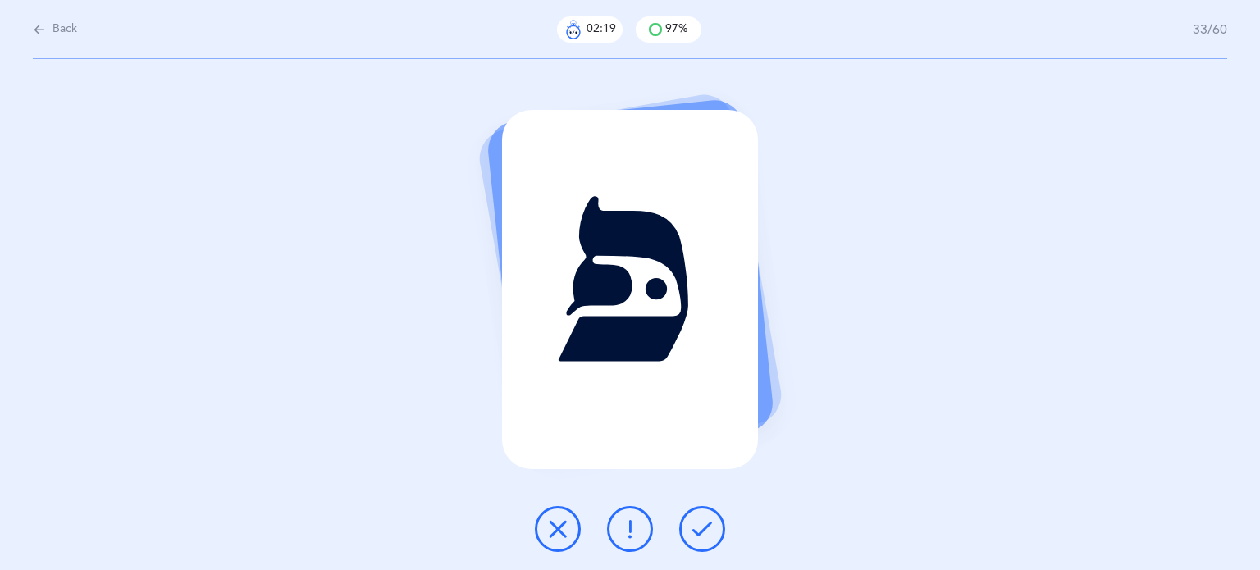
click at [673, 517] on div at bounding box center [630, 529] width 217 height 46
click at [709, 529] on icon at bounding box center [702, 529] width 20 height 20
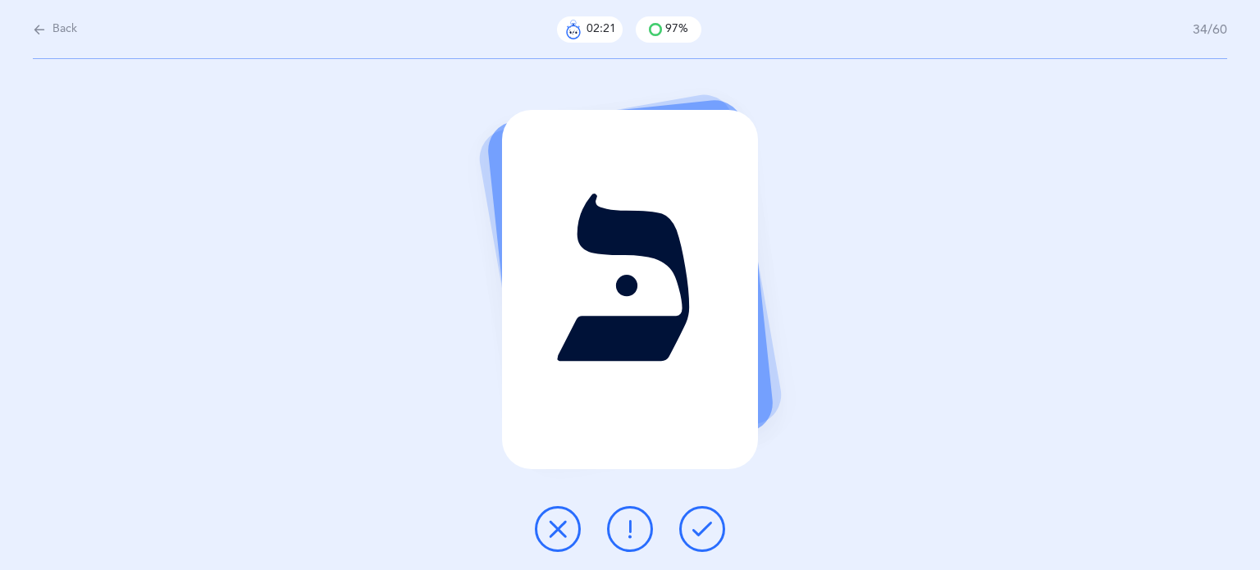
click at [709, 528] on icon at bounding box center [702, 529] width 20 height 20
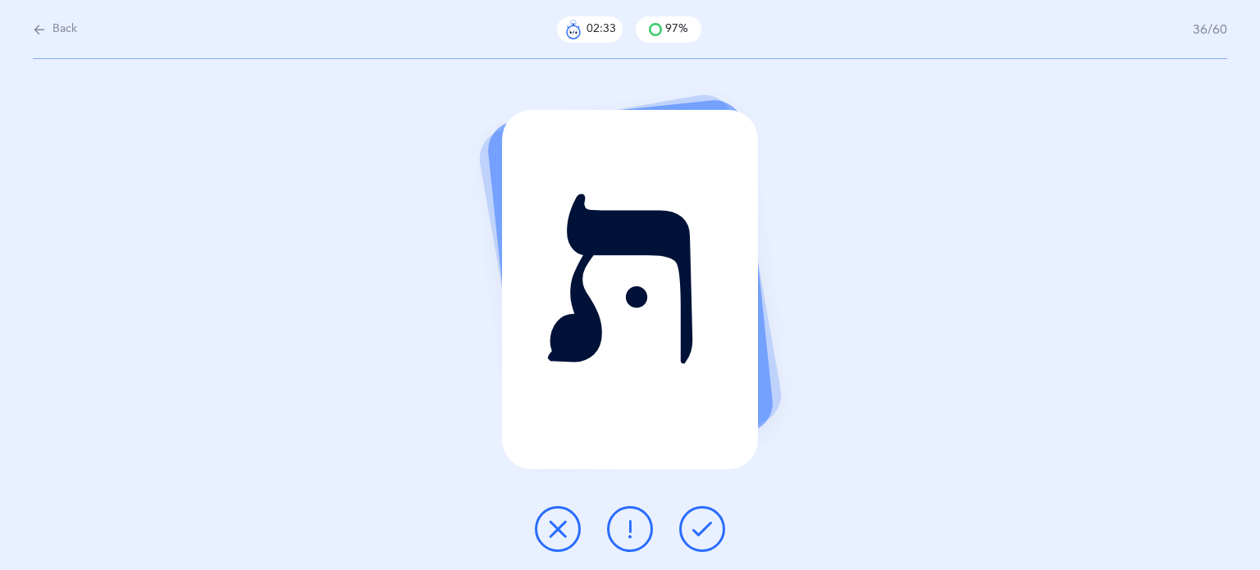
click at [325, 450] on div "תּ" at bounding box center [630, 314] width 1260 height 511
click at [551, 527] on icon at bounding box center [558, 529] width 20 height 20
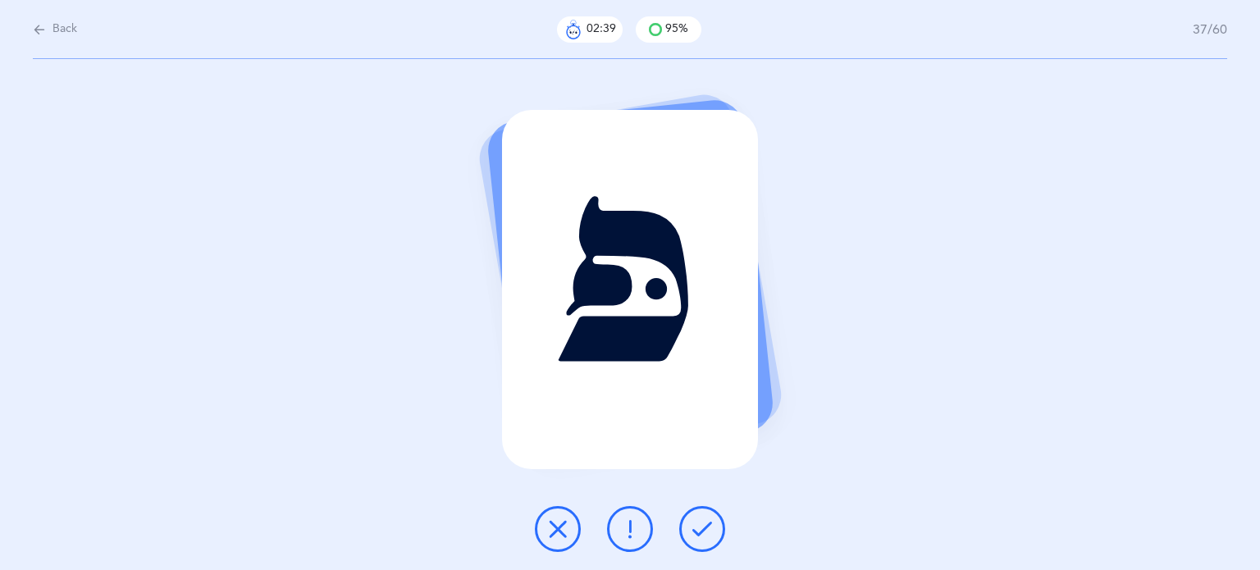
click at [708, 520] on icon at bounding box center [702, 529] width 20 height 20
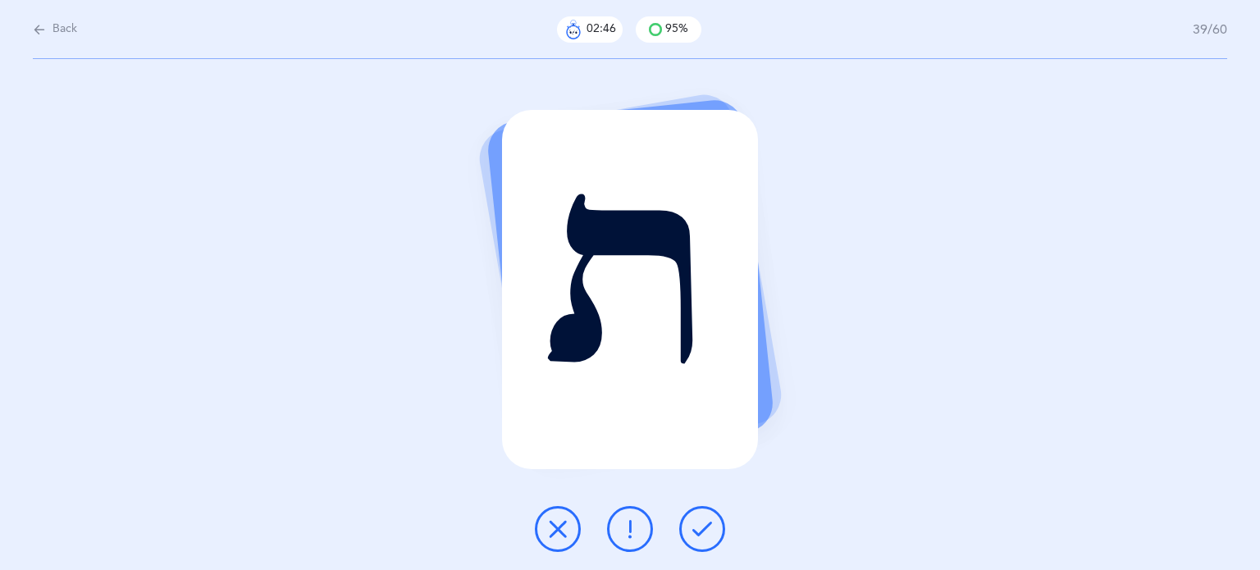
click at [702, 521] on icon at bounding box center [702, 529] width 20 height 20
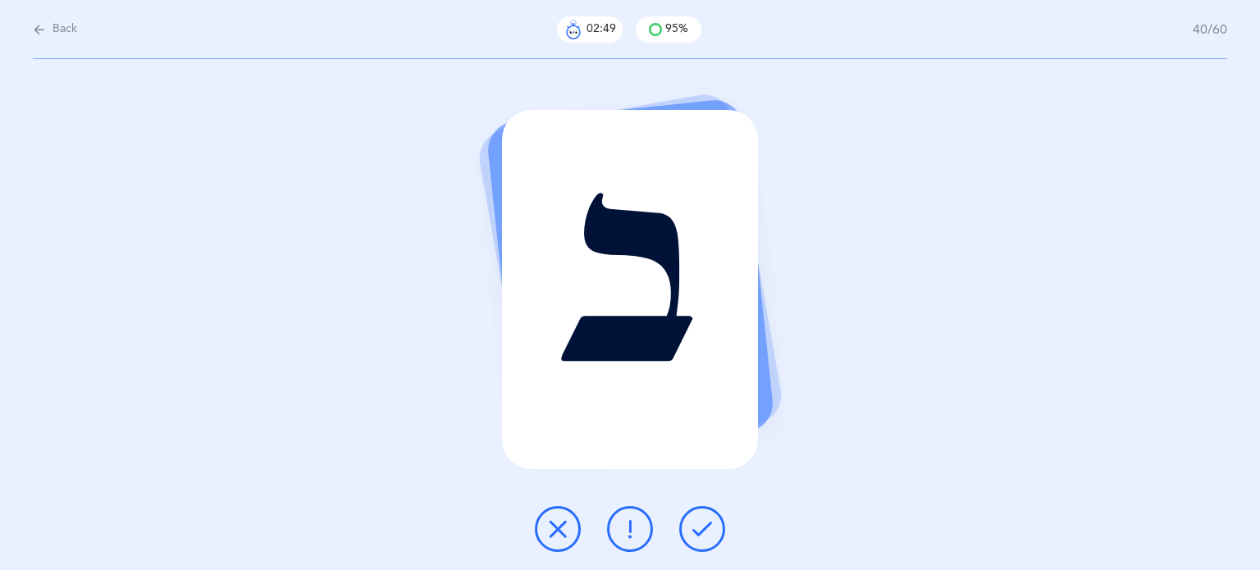
click at [702, 514] on button at bounding box center [702, 529] width 46 height 46
click at [704, 512] on button at bounding box center [702, 529] width 46 height 46
click at [709, 513] on button at bounding box center [702, 529] width 46 height 46
click at [708, 514] on button at bounding box center [702, 529] width 46 height 46
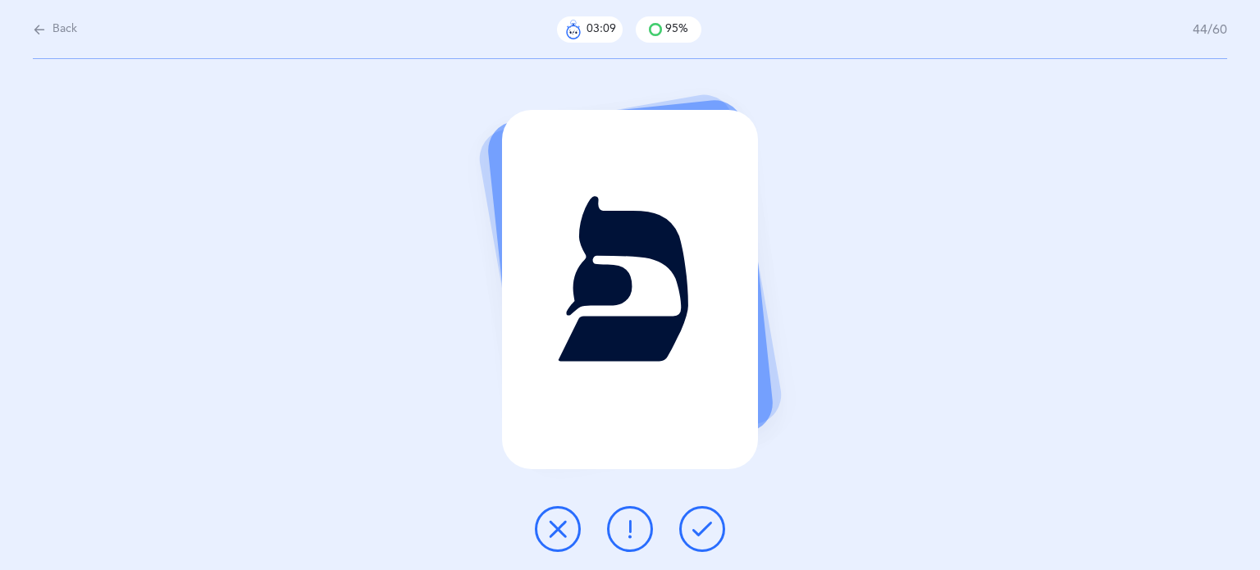
click at [708, 514] on button at bounding box center [702, 529] width 46 height 46
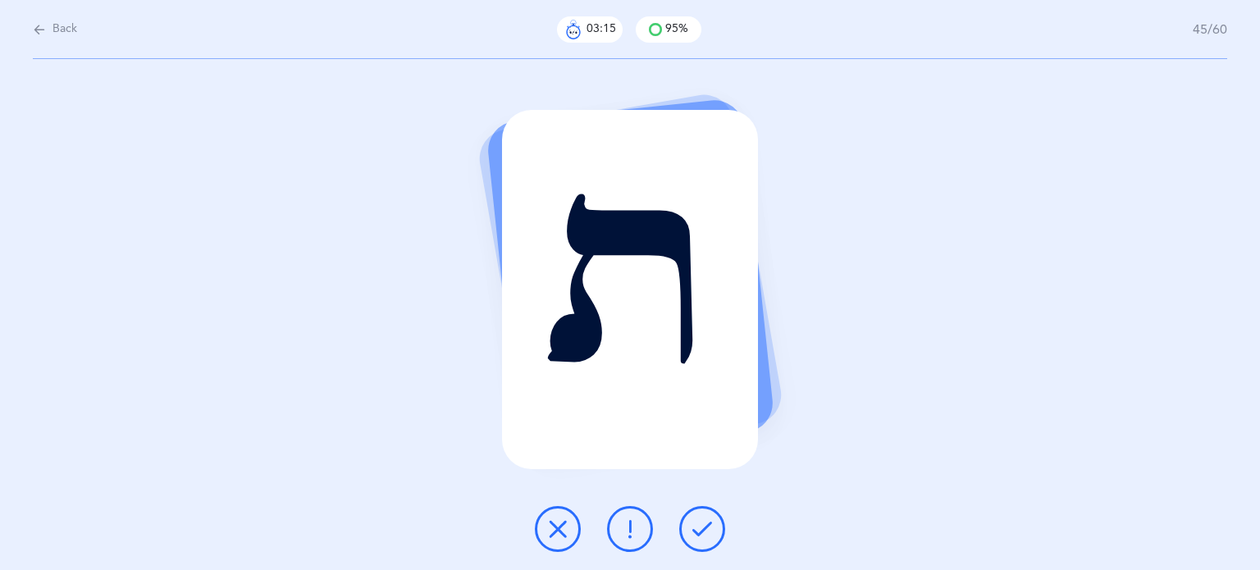
click at [706, 518] on button at bounding box center [702, 529] width 46 height 46
click at [706, 514] on button at bounding box center [702, 529] width 46 height 46
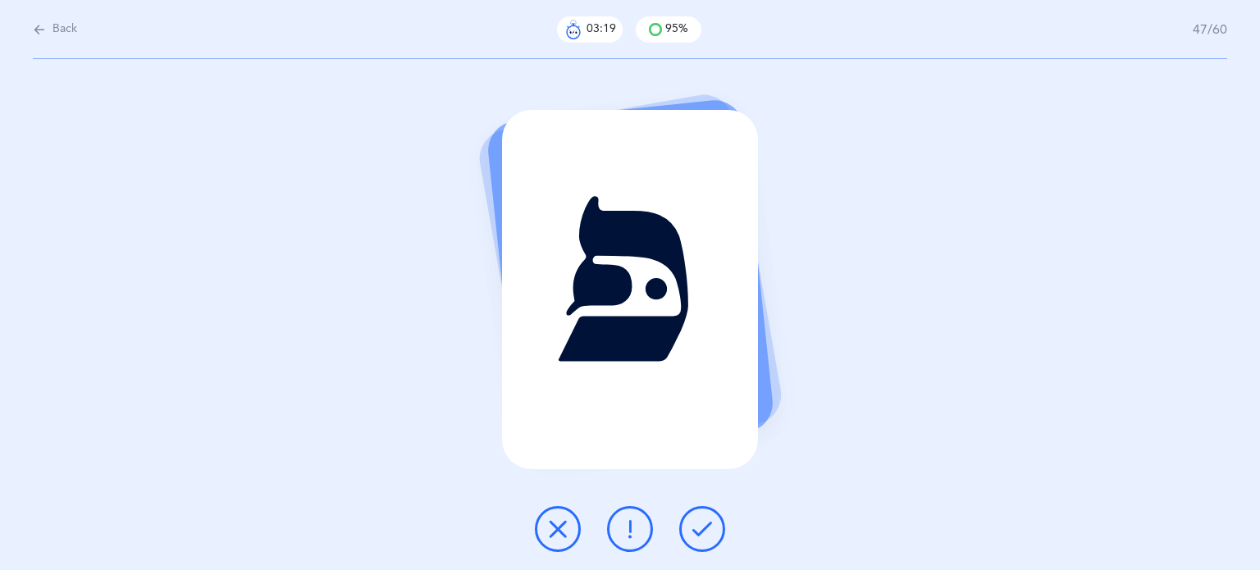
click at [710, 501] on div "פּ" at bounding box center [630, 314] width 1260 height 511
click at [703, 510] on button at bounding box center [702, 529] width 46 height 46
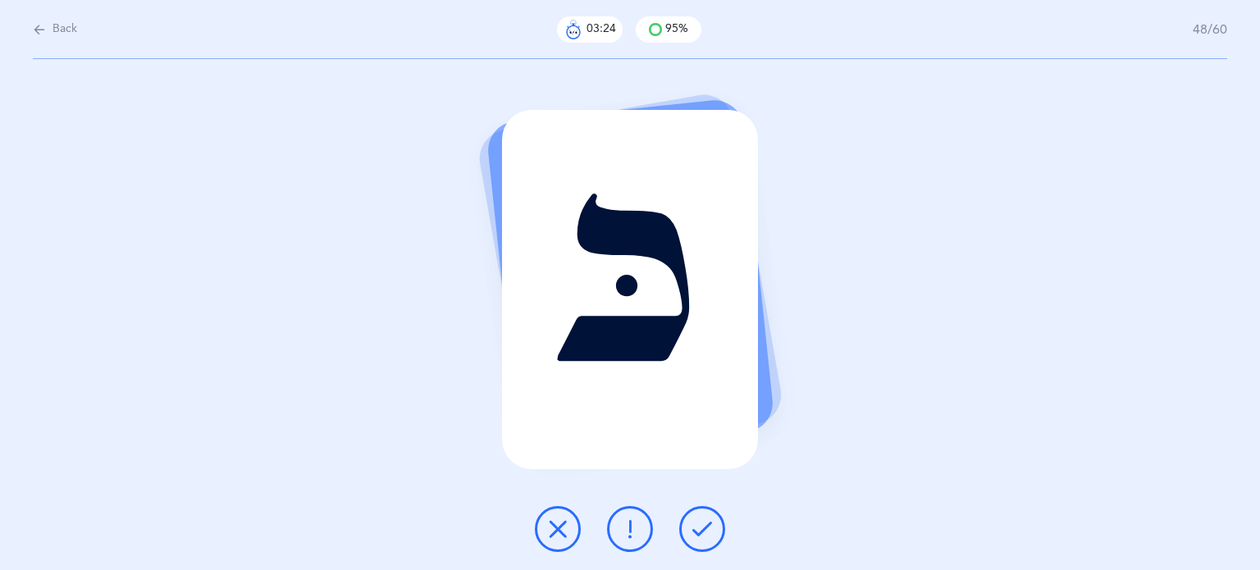
click at [702, 521] on icon at bounding box center [702, 529] width 20 height 20
click at [708, 507] on button at bounding box center [702, 529] width 46 height 46
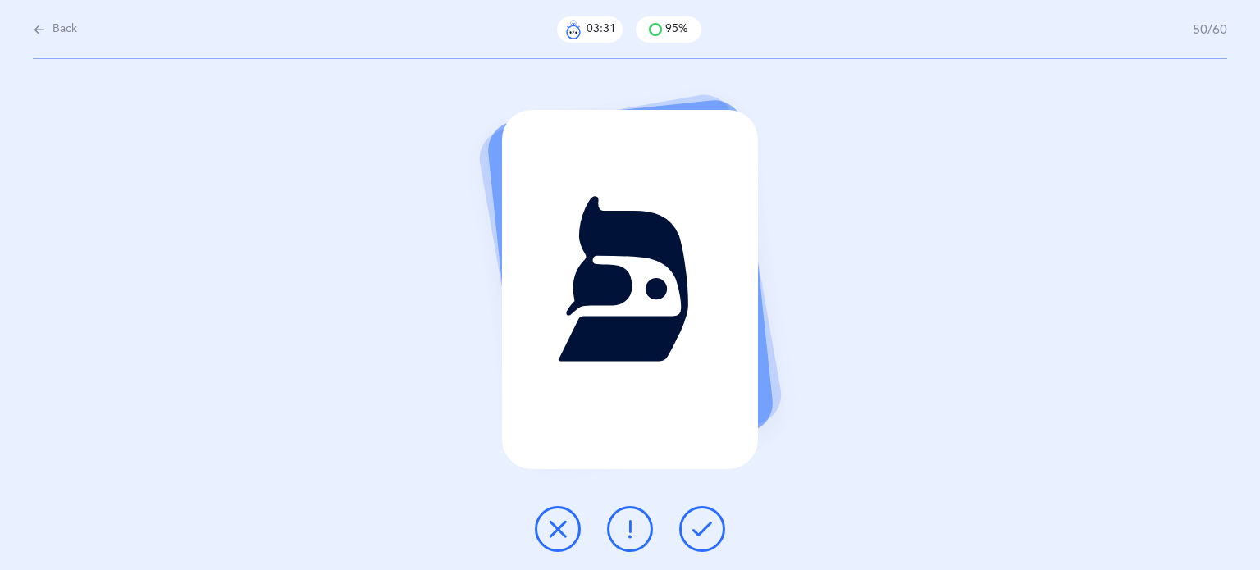
click at [710, 501] on div "פּ" at bounding box center [630, 314] width 1260 height 511
click at [703, 528] on icon at bounding box center [702, 529] width 20 height 20
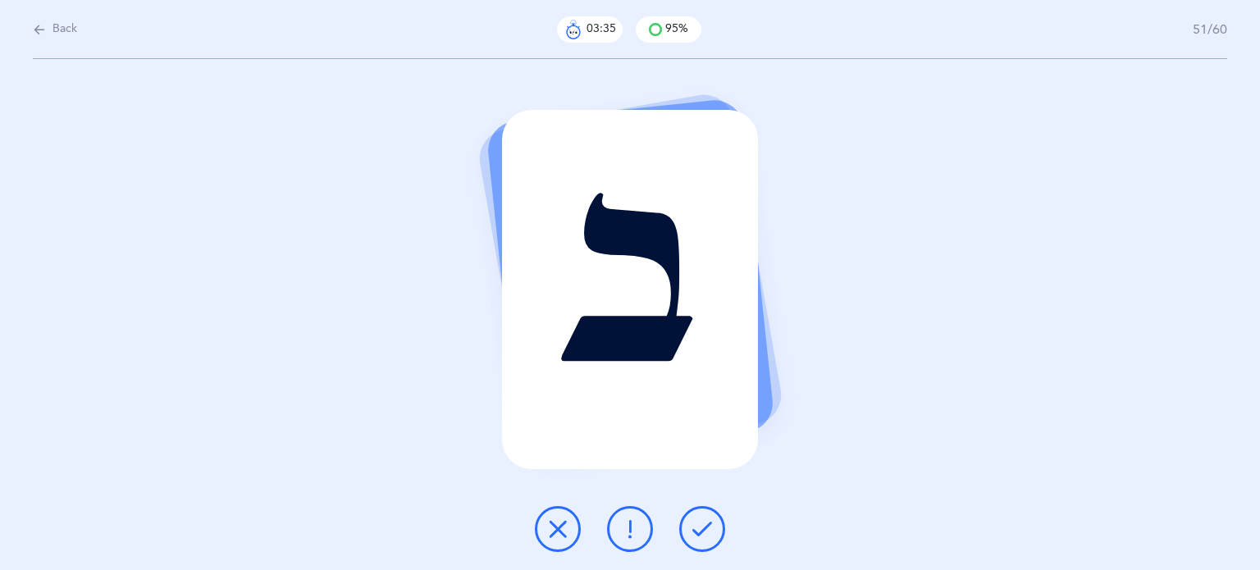
click at [703, 529] on icon at bounding box center [702, 529] width 20 height 20
click at [705, 528] on icon at bounding box center [702, 529] width 20 height 20
click at [706, 525] on icon at bounding box center [702, 529] width 20 height 20
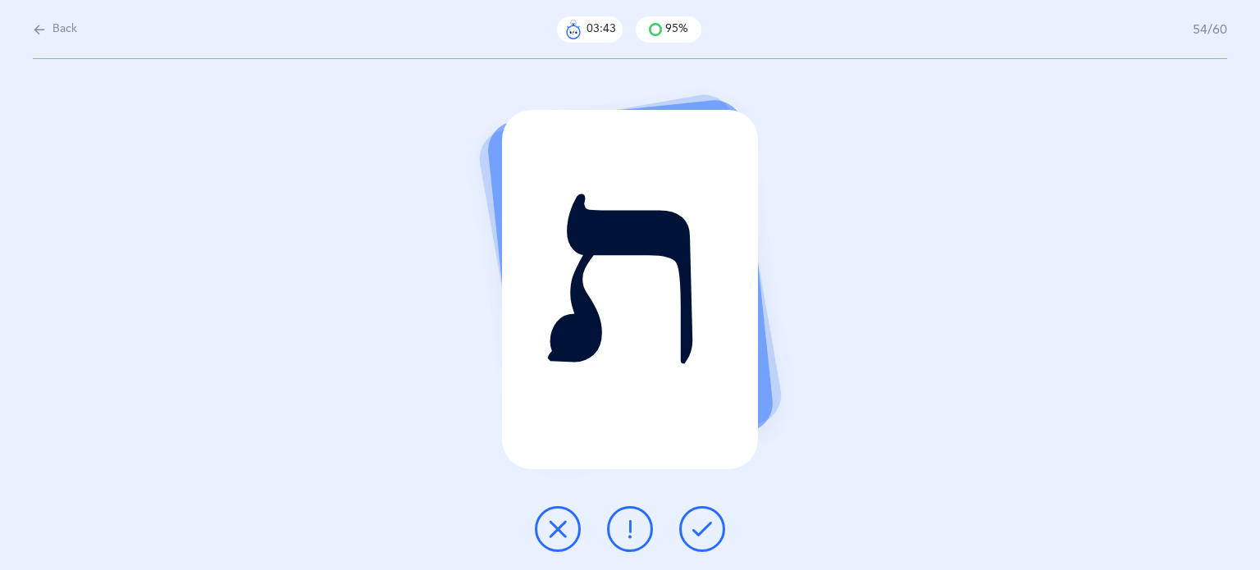
click at [706, 525] on icon at bounding box center [702, 529] width 20 height 20
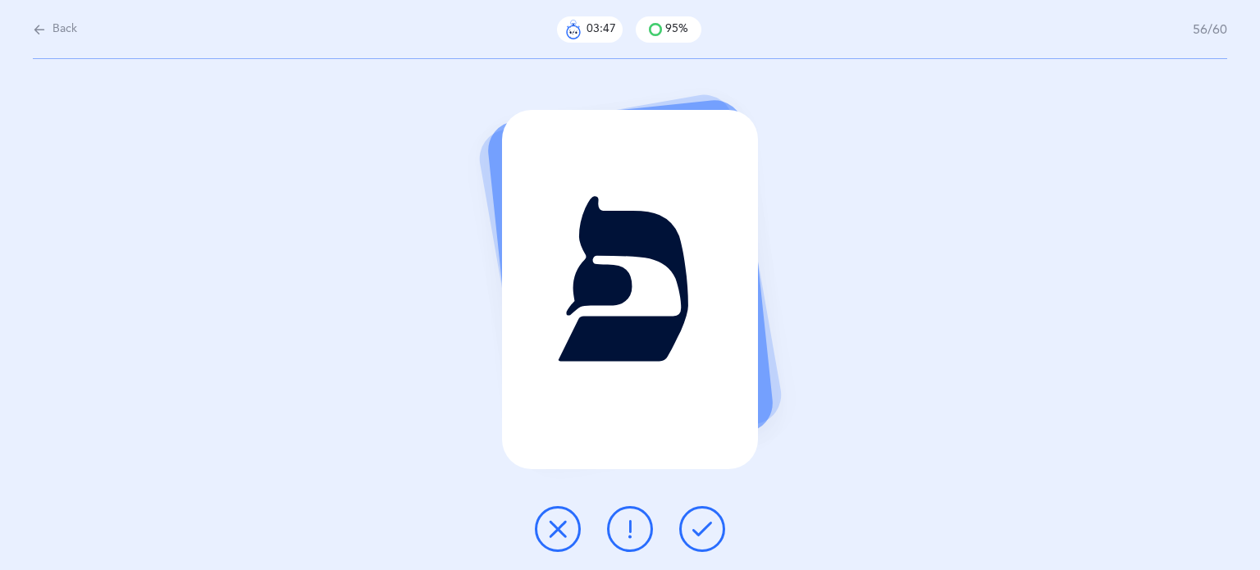
click at [707, 525] on icon at bounding box center [702, 529] width 20 height 20
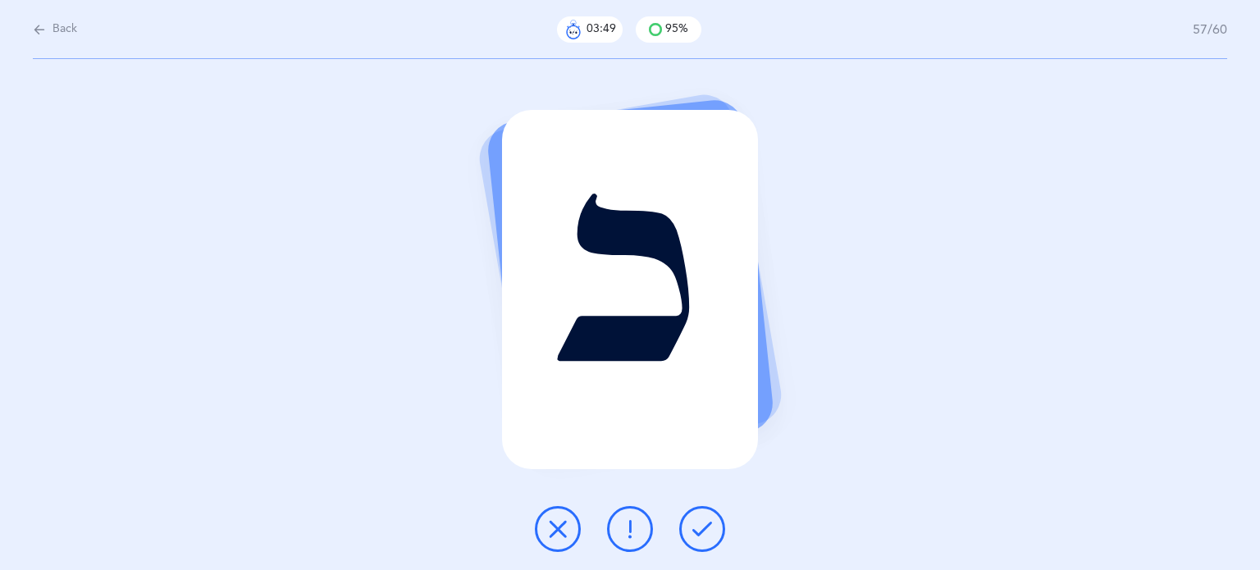
click at [710, 521] on icon at bounding box center [702, 529] width 20 height 20
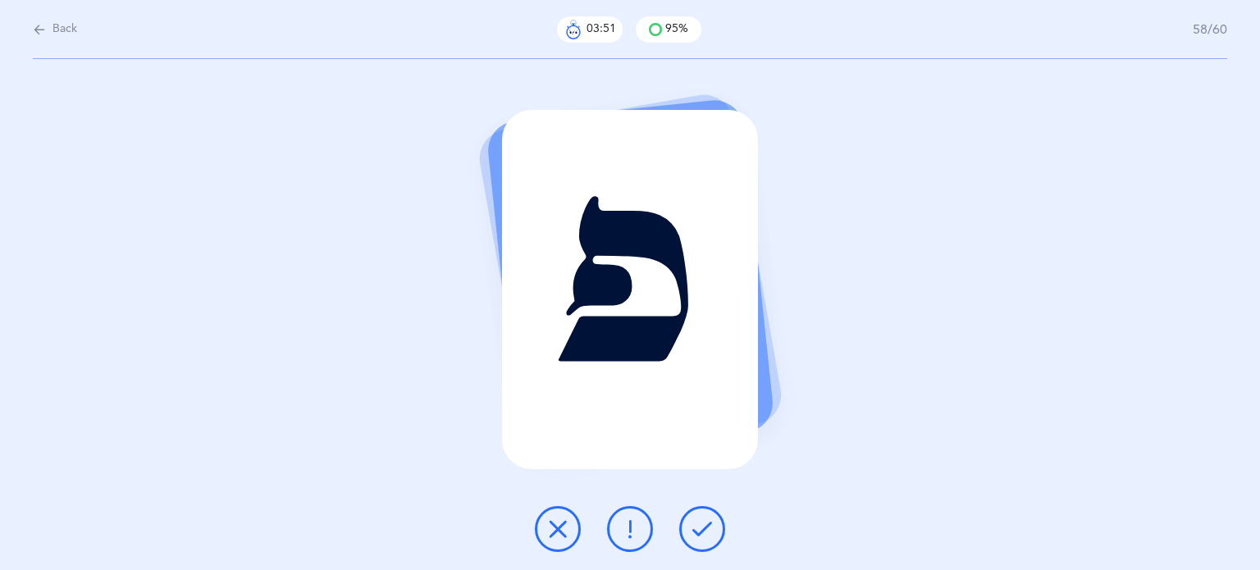
click at [708, 528] on icon at bounding box center [702, 529] width 20 height 20
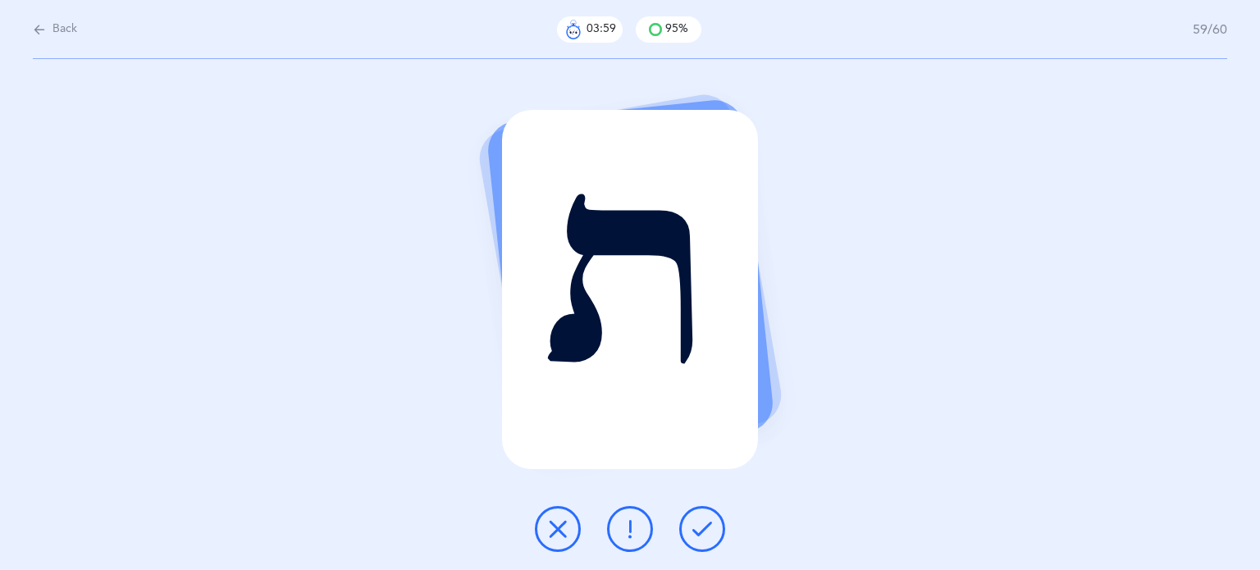
click at [710, 524] on icon at bounding box center [702, 529] width 20 height 20
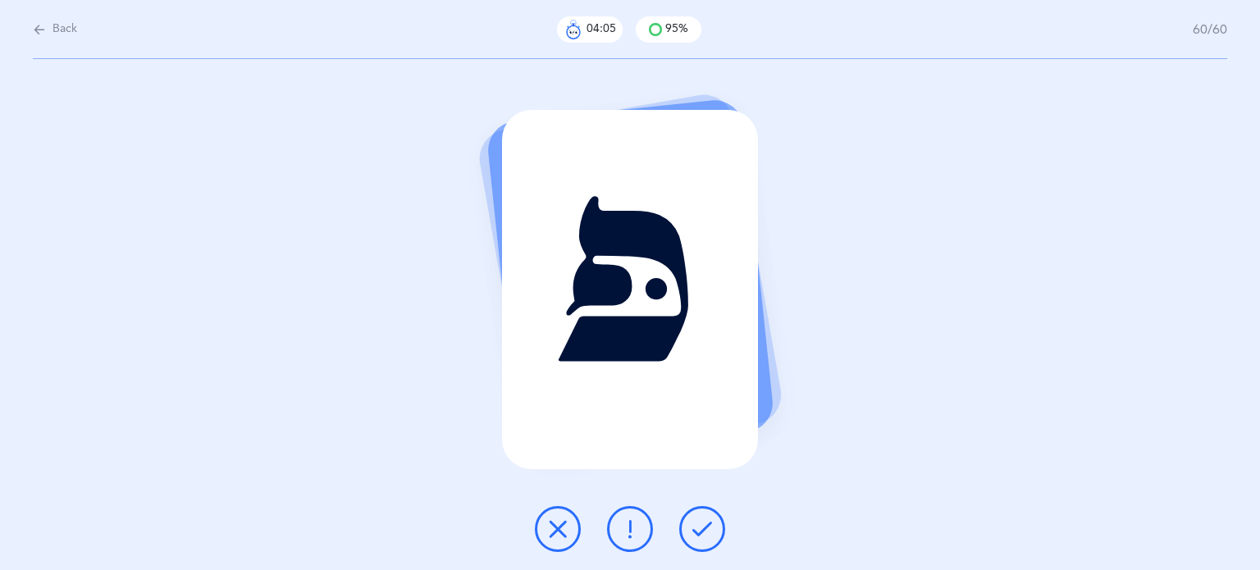
click at [693, 524] on icon at bounding box center [702, 529] width 20 height 20
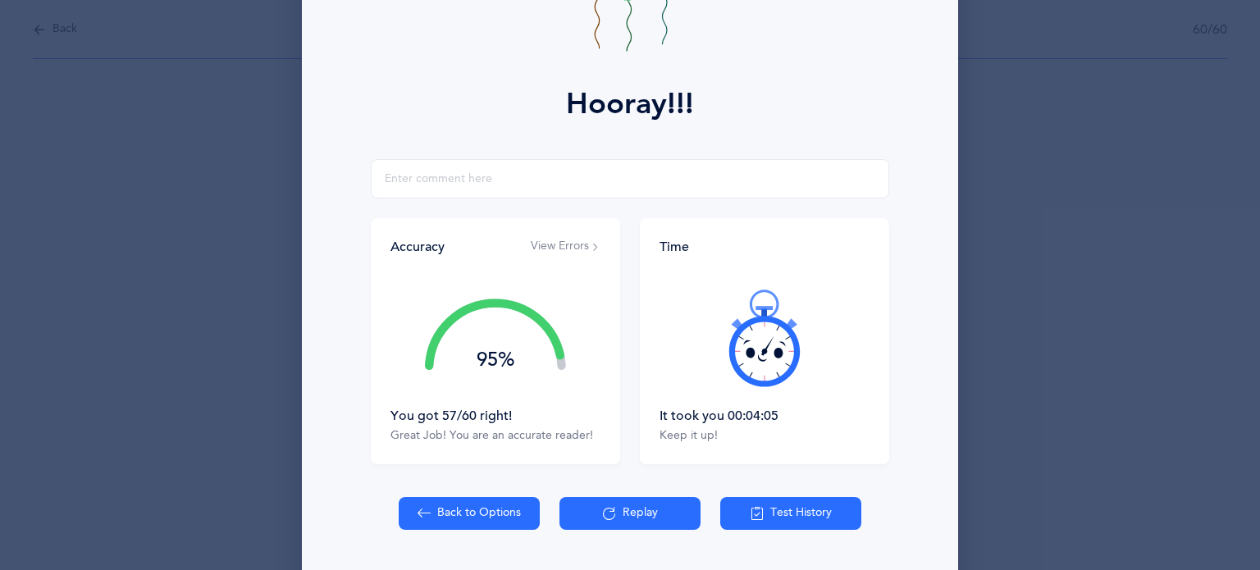
scroll to position [210, 0]
